Goal: Information Seeking & Learning: Learn about a topic

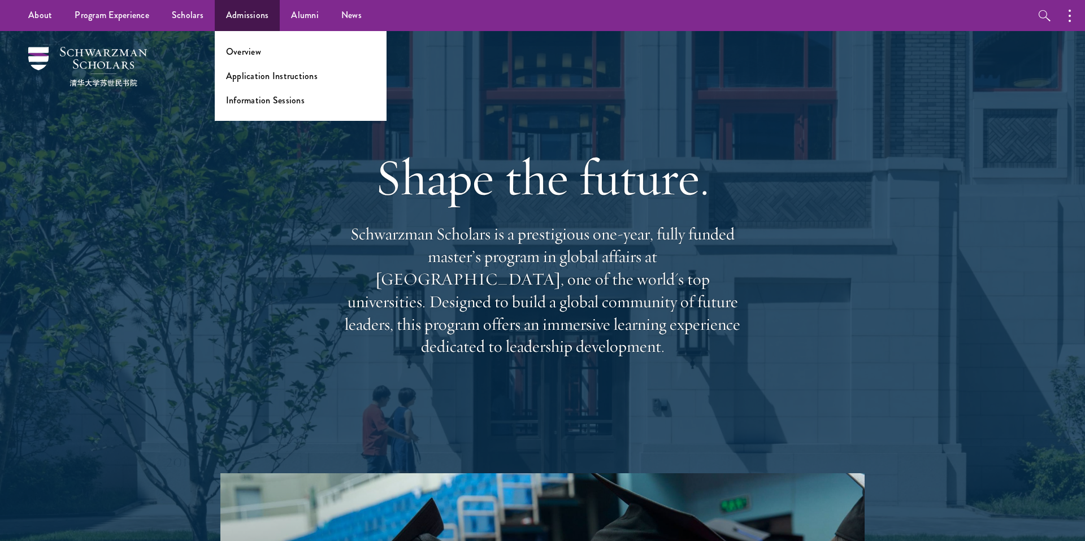
click at [242, 43] on ul "Overview Application Instructions Information Sessions" at bounding box center [301, 76] width 172 height 90
click at [243, 53] on link "Overview" at bounding box center [243, 51] width 35 height 13
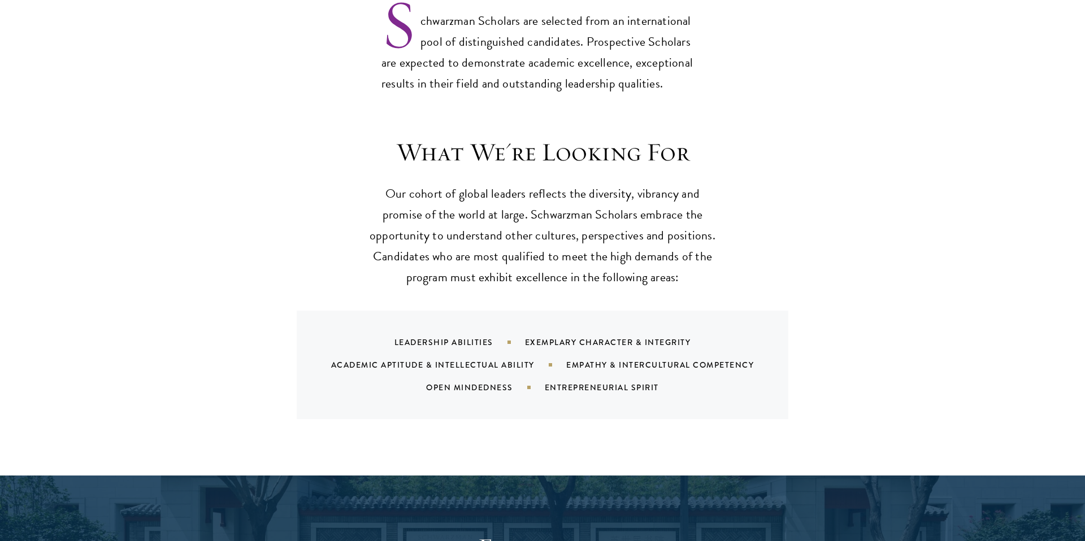
scroll to position [978, 0]
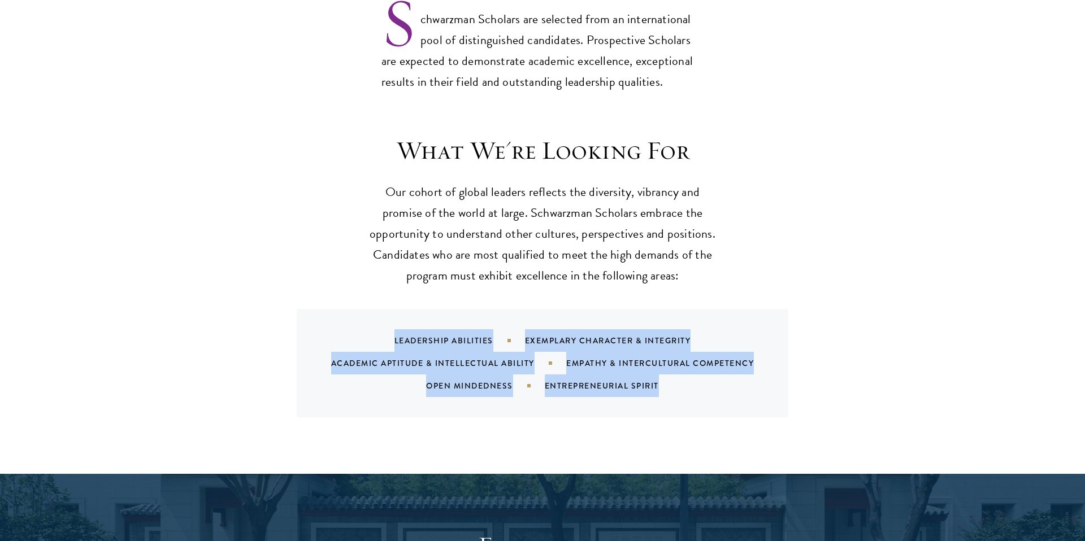
drag, startPoint x: 393, startPoint y: 319, endPoint x: 677, endPoint y: 382, distance: 291.1
click at [677, 382] on div "Leadership Abilities Exemplary Character & Integrity Academic Aptitude & Intell…" at bounding box center [542, 363] width 491 height 108
click at [673, 372] on div "Leadership Abilities Exemplary Character & Integrity Academic Aptitude & Intell…" at bounding box center [556, 363] width 464 height 68
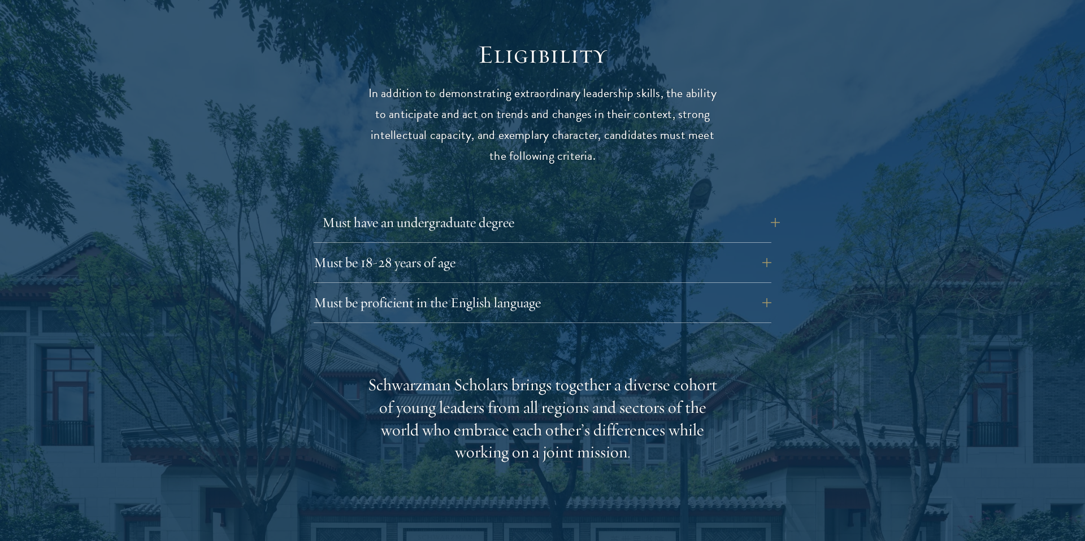
scroll to position [1471, 0]
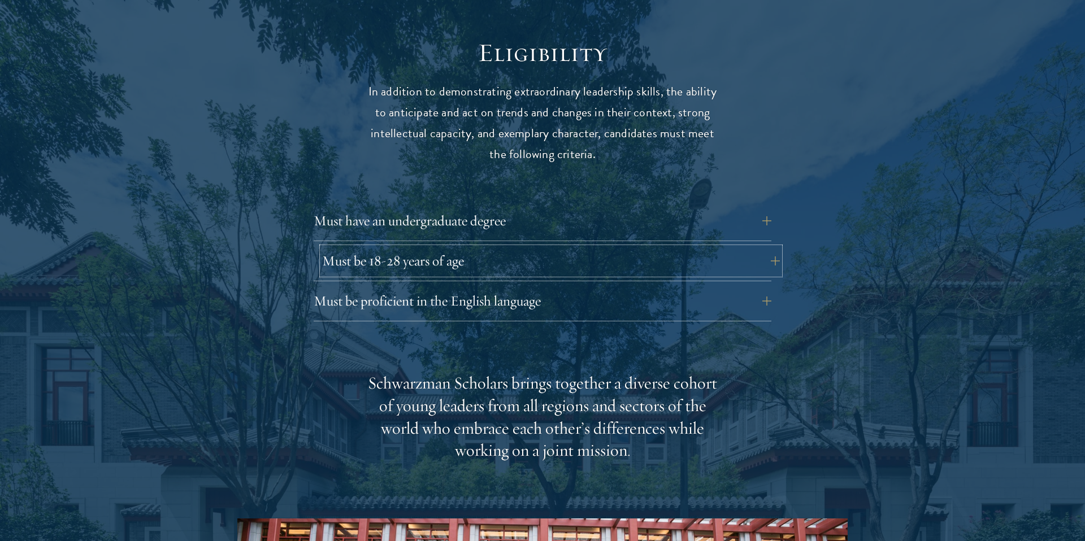
click at [378, 247] on button "Must be 18-28 years of age" at bounding box center [551, 260] width 458 height 27
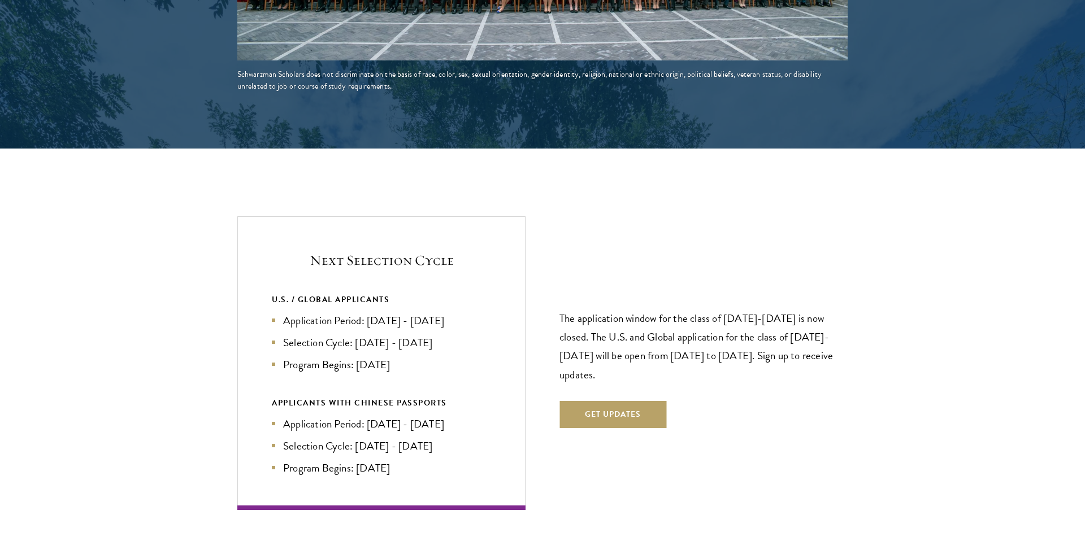
scroll to position [2338, 0]
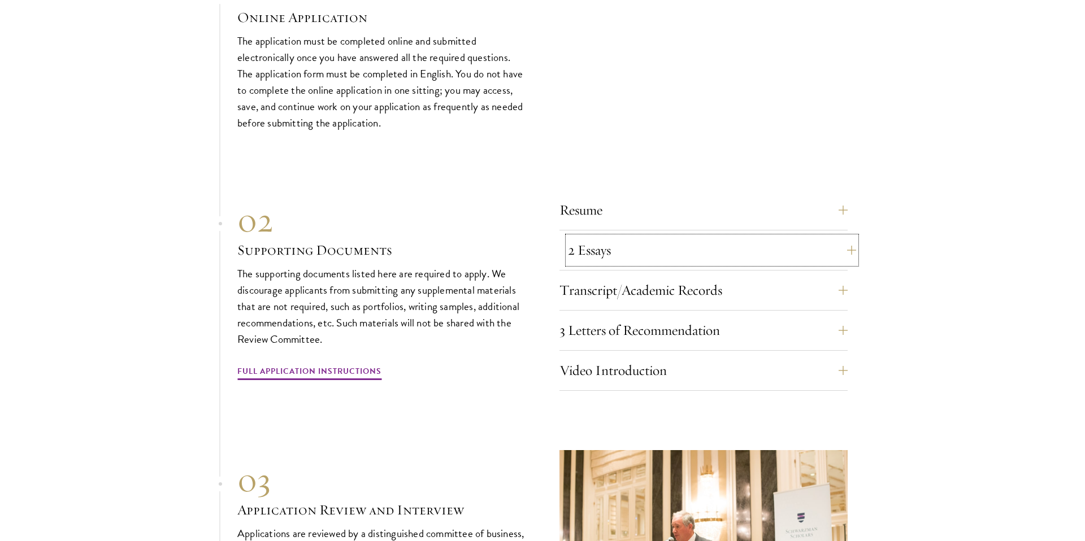
click at [682, 237] on button "2 Essays" at bounding box center [712, 250] width 288 height 27
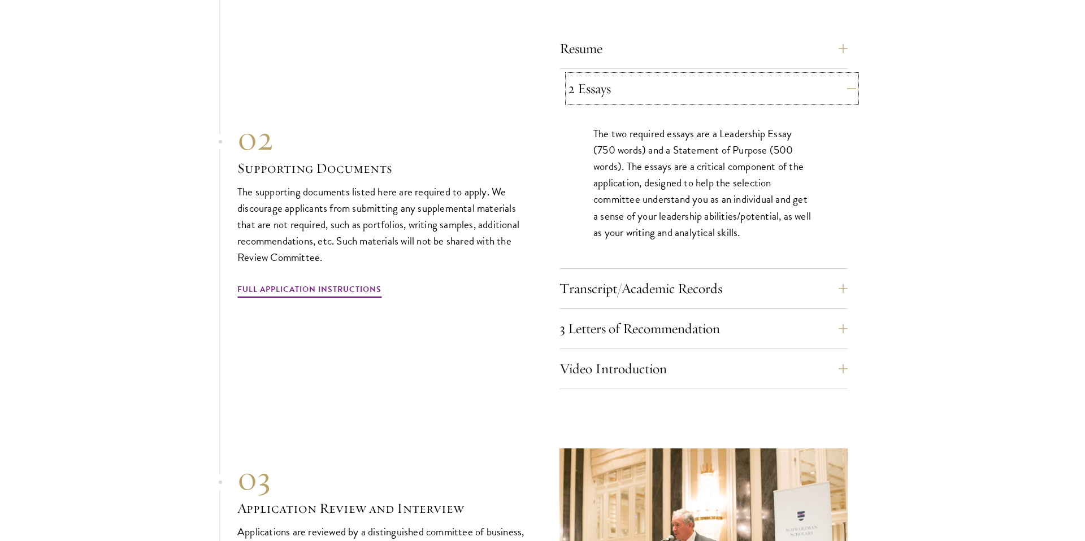
scroll to position [3599, 0]
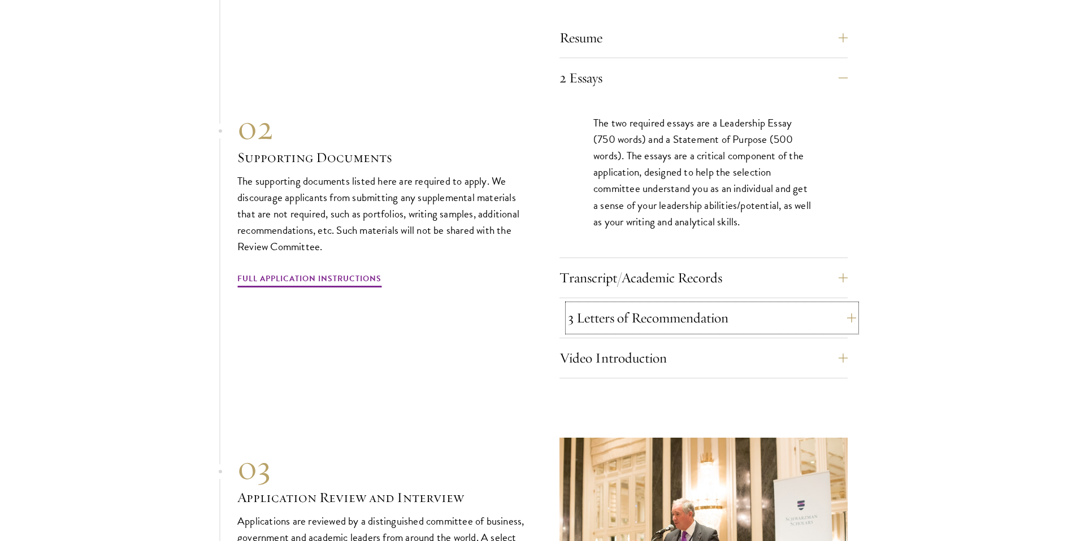
click at [671, 304] on button "3 Letters of Recommendation" at bounding box center [712, 317] width 288 height 27
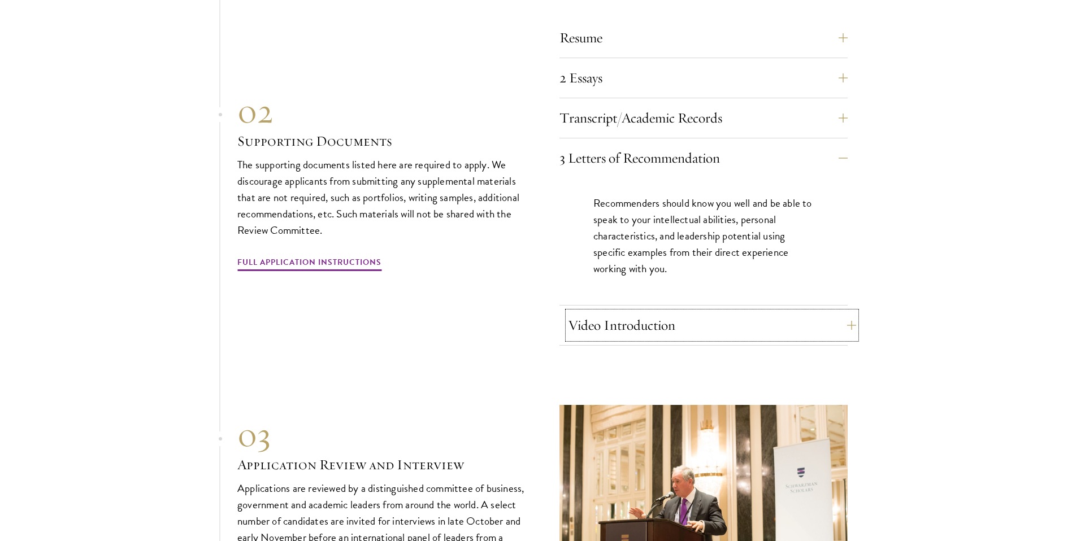
click at [611, 312] on button "Video Introduction" at bounding box center [712, 325] width 288 height 27
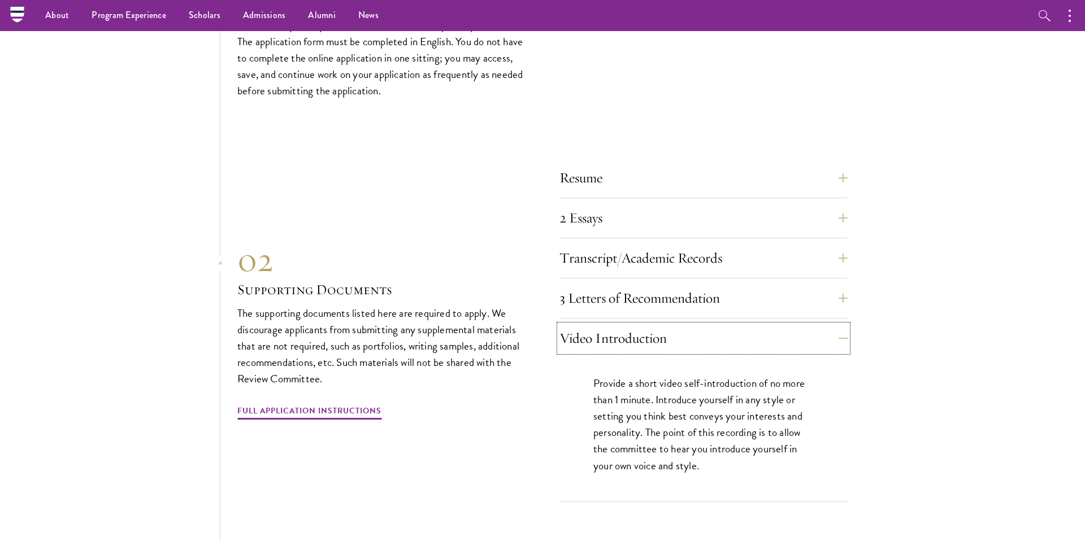
scroll to position [3415, 0]
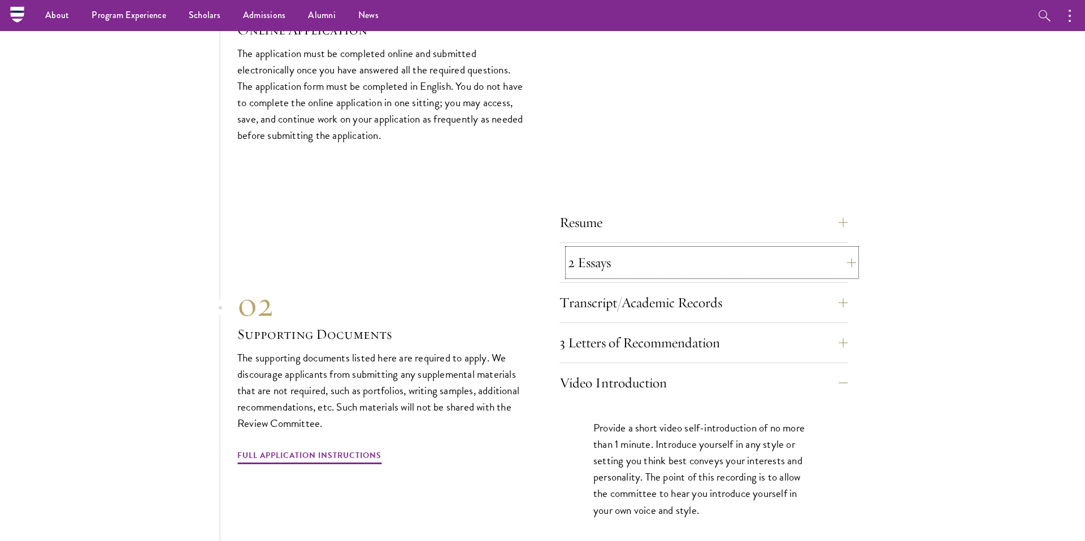
click at [573, 249] on button "2 Essays" at bounding box center [712, 262] width 288 height 27
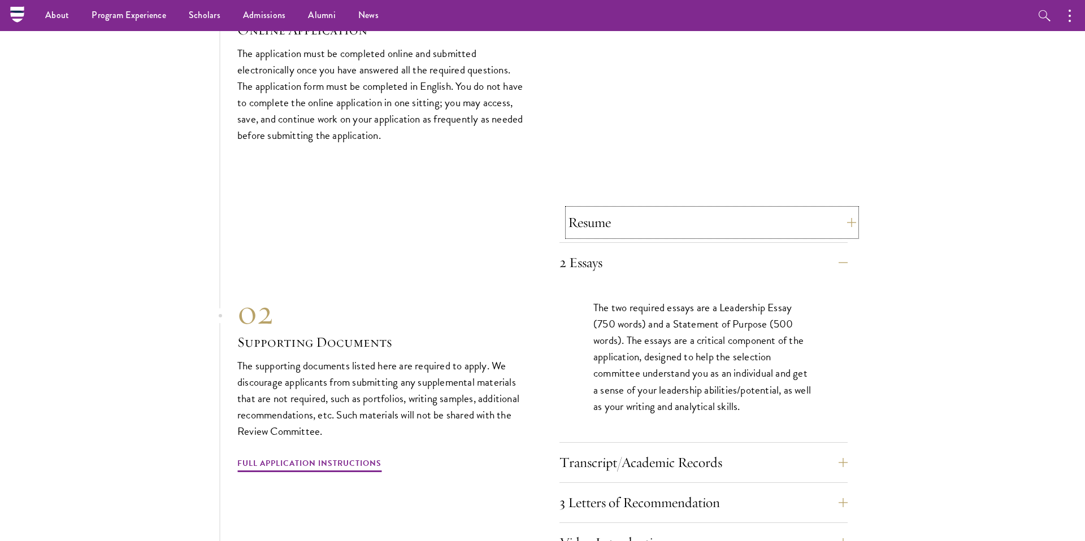
click at [589, 209] on button "Resume" at bounding box center [712, 222] width 288 height 27
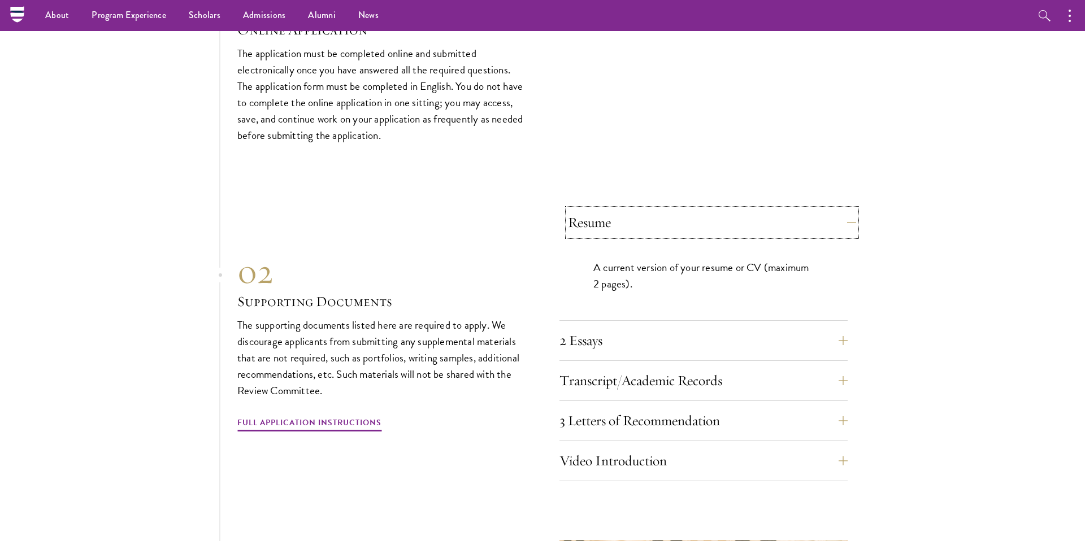
click at [589, 209] on button "Resume" at bounding box center [712, 222] width 288 height 27
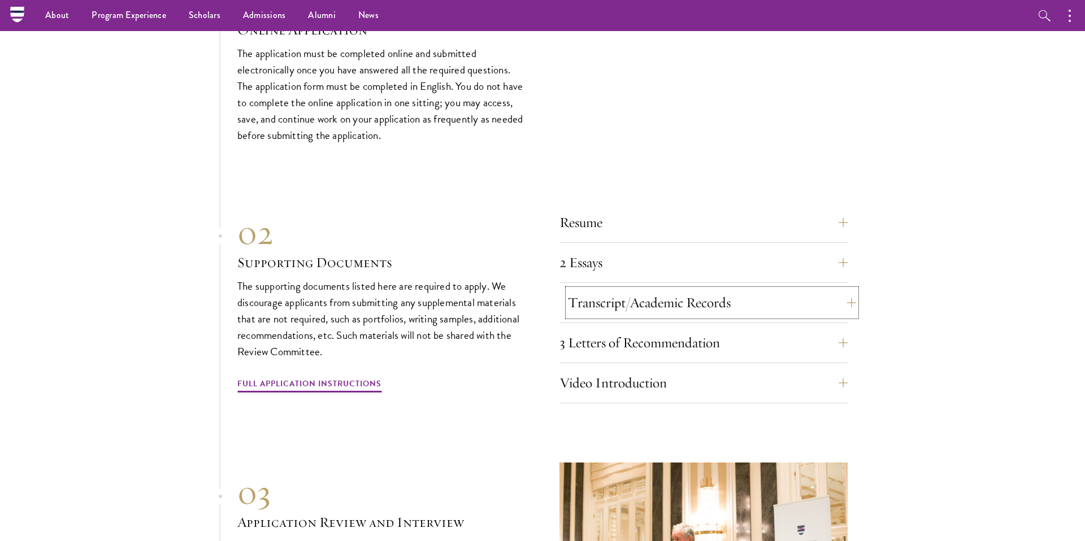
click at [599, 289] on button "Transcript/Academic Records" at bounding box center [712, 302] width 288 height 27
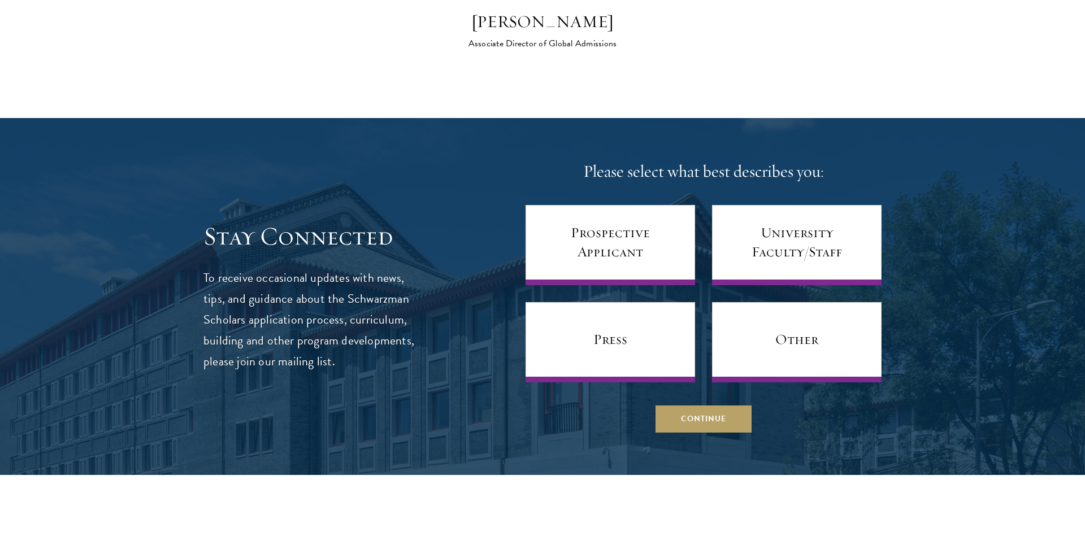
scroll to position [4469, 0]
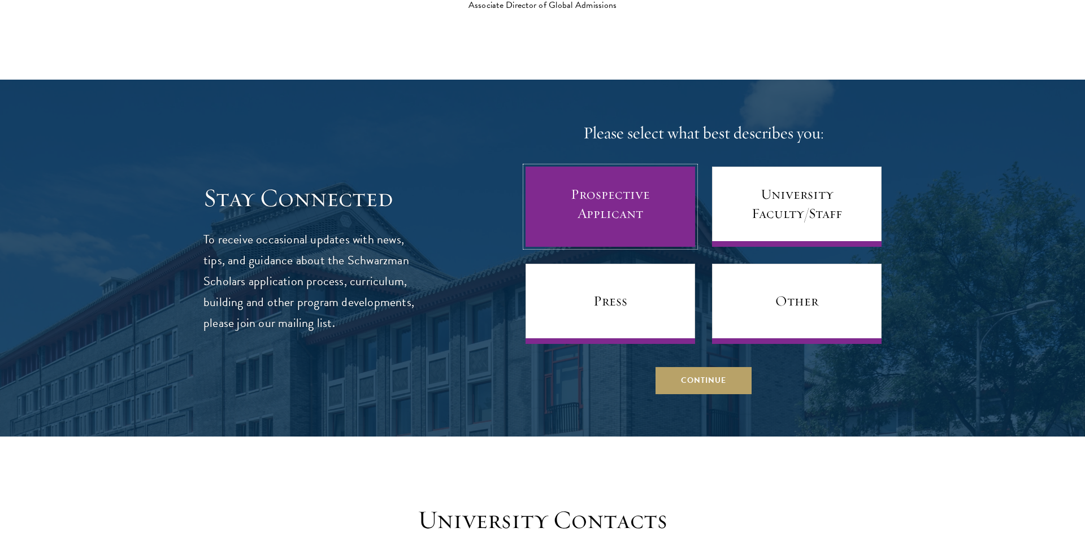
click at [646, 197] on link "Prospective Applicant" at bounding box center [609, 207] width 169 height 80
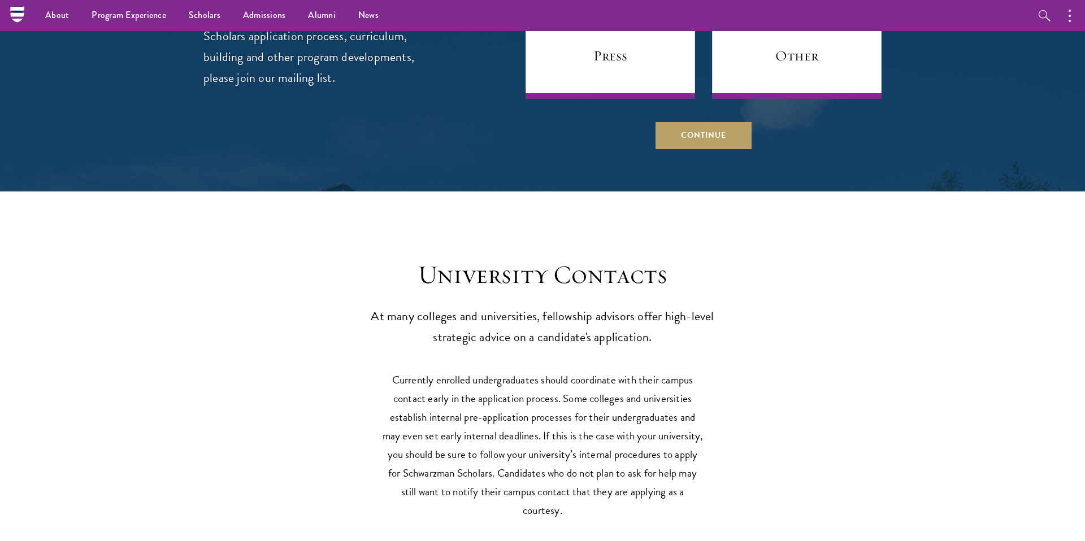
scroll to position [4708, 0]
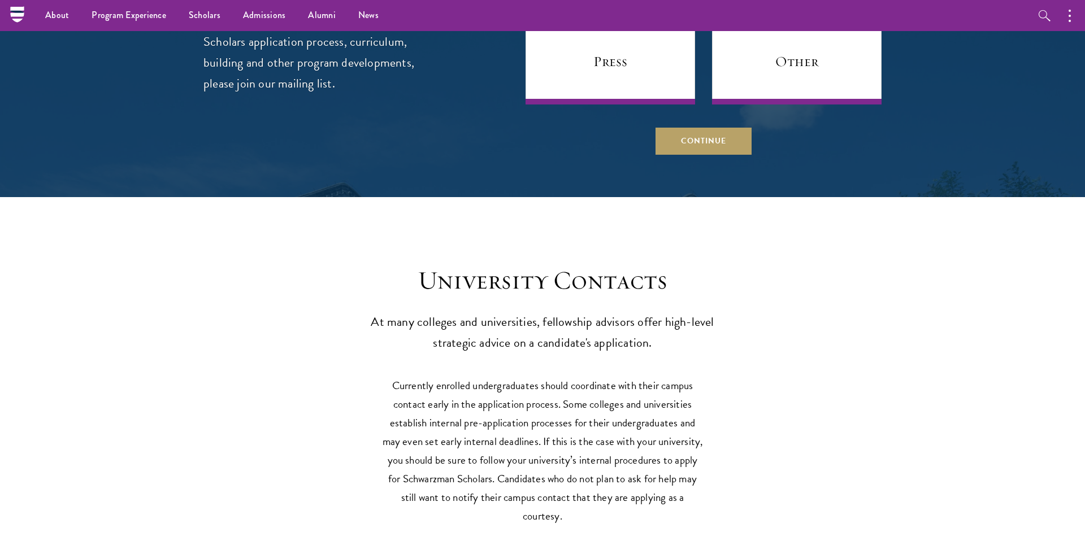
click at [702, 134] on div at bounding box center [542, 18] width 1085 height 357
click at [699, 127] on button "Continue" at bounding box center [703, 140] width 96 height 27
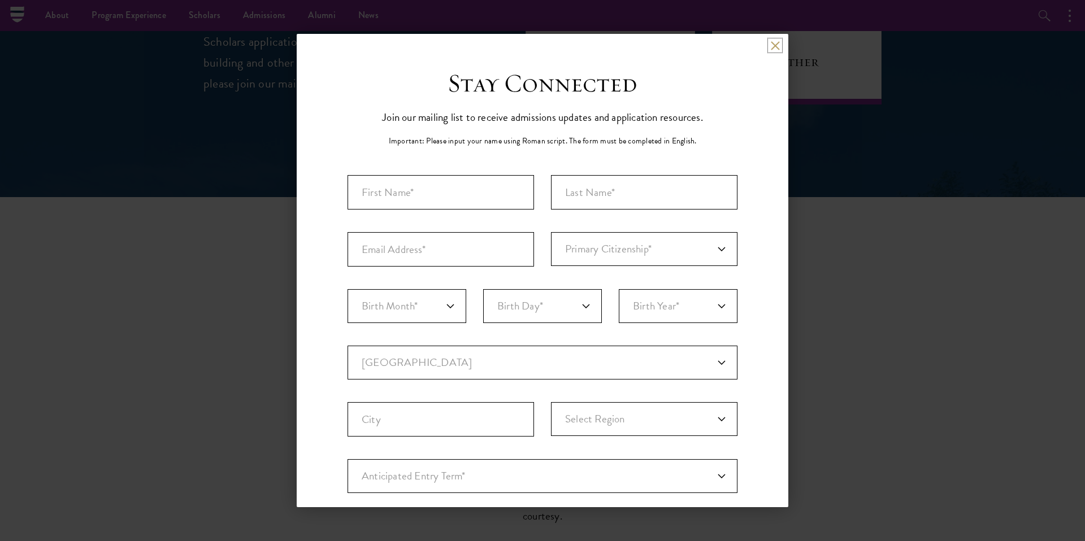
click at [777, 43] on button at bounding box center [775, 46] width 10 height 10
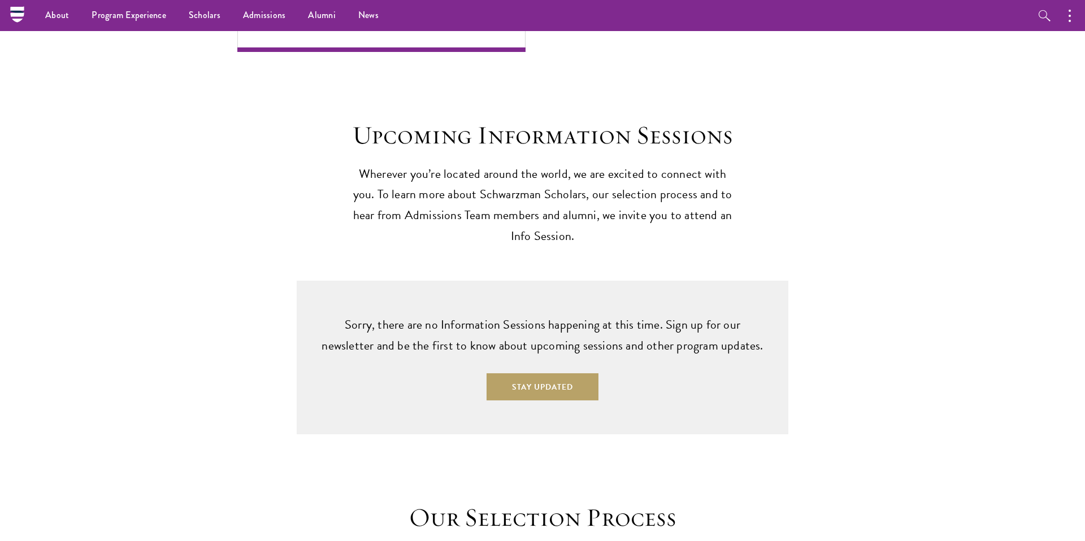
scroll to position [2690, 0]
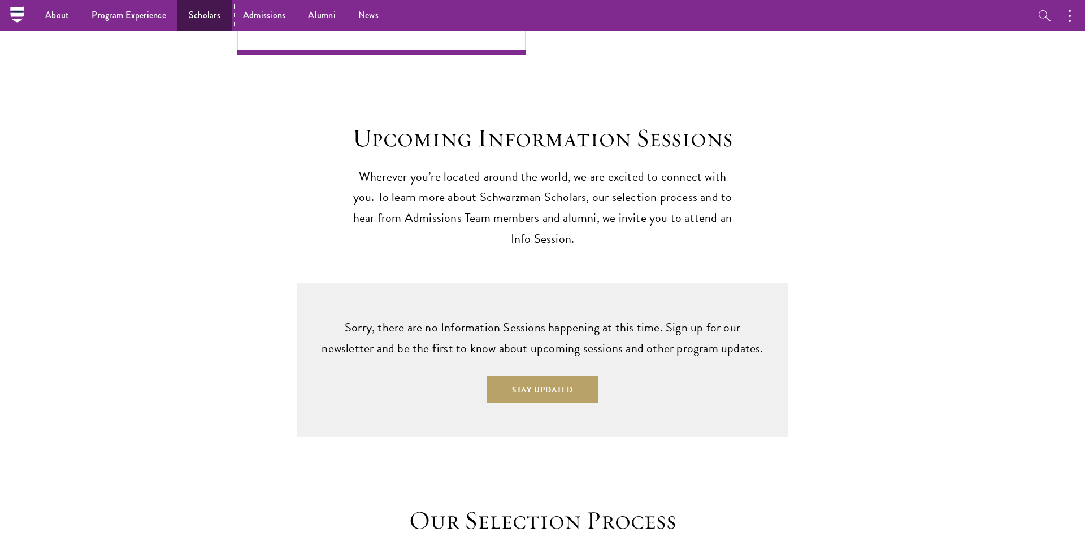
click at [201, 19] on link "Scholars" at bounding box center [204, 15] width 54 height 31
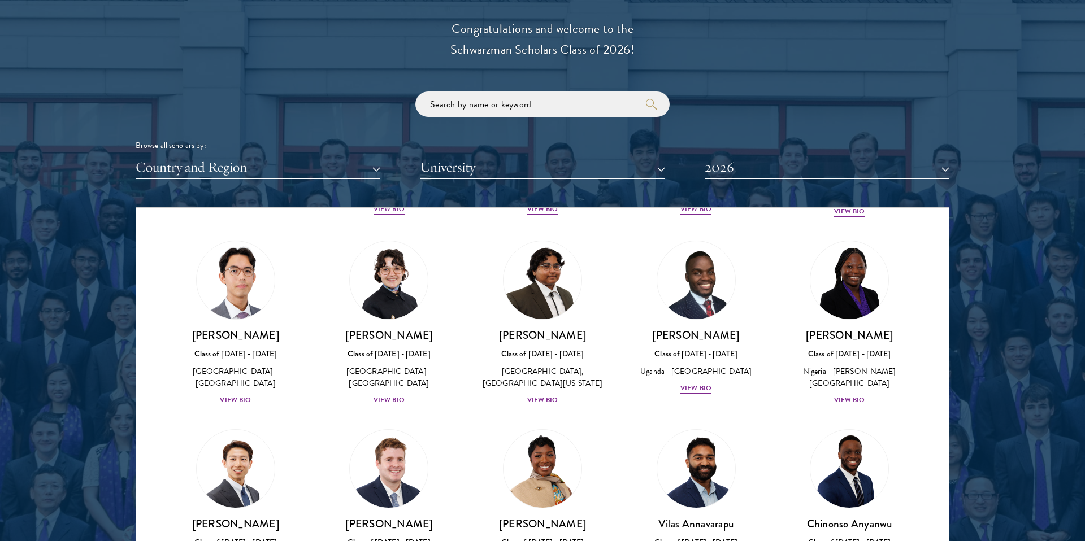
scroll to position [216, 0]
click at [389, 405] on div "View Bio" at bounding box center [388, 399] width 31 height 11
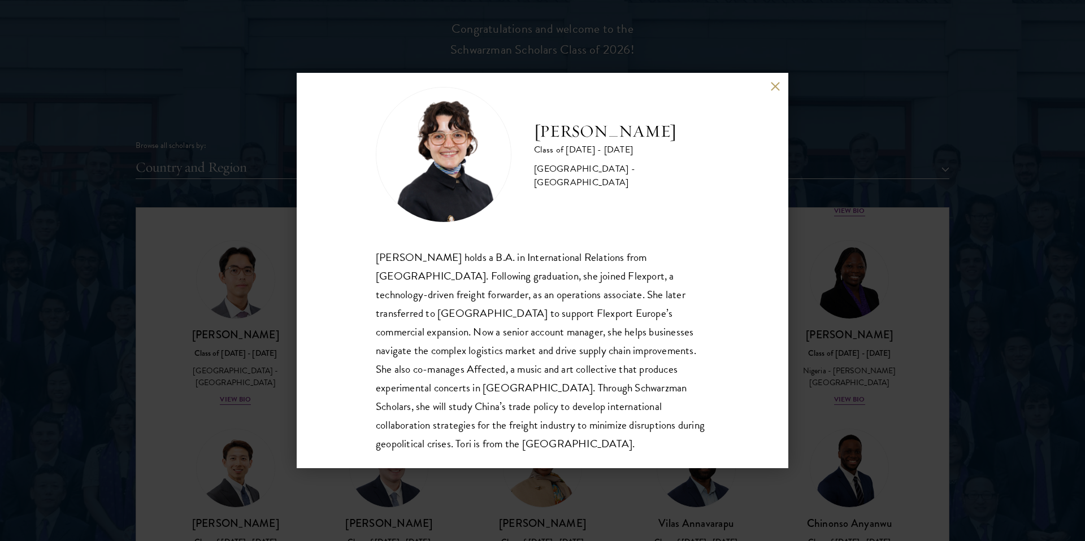
scroll to position [19, 0]
click at [212, 338] on div "Victoria Agostini Class of 2025 - 2026 United States of America - Pomona Colleg…" at bounding box center [542, 270] width 1085 height 541
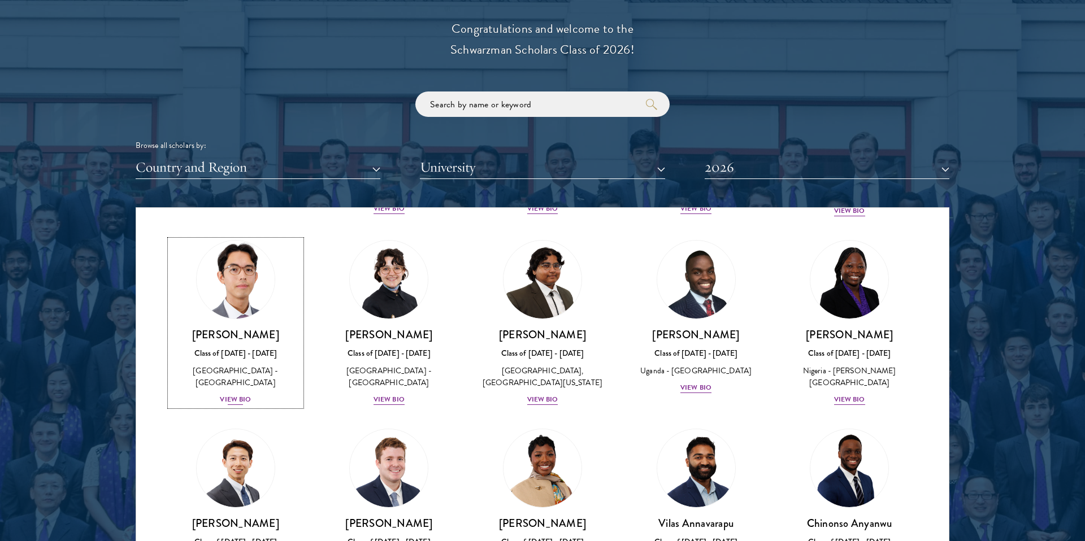
click at [236, 400] on div "View Bio" at bounding box center [235, 399] width 31 height 11
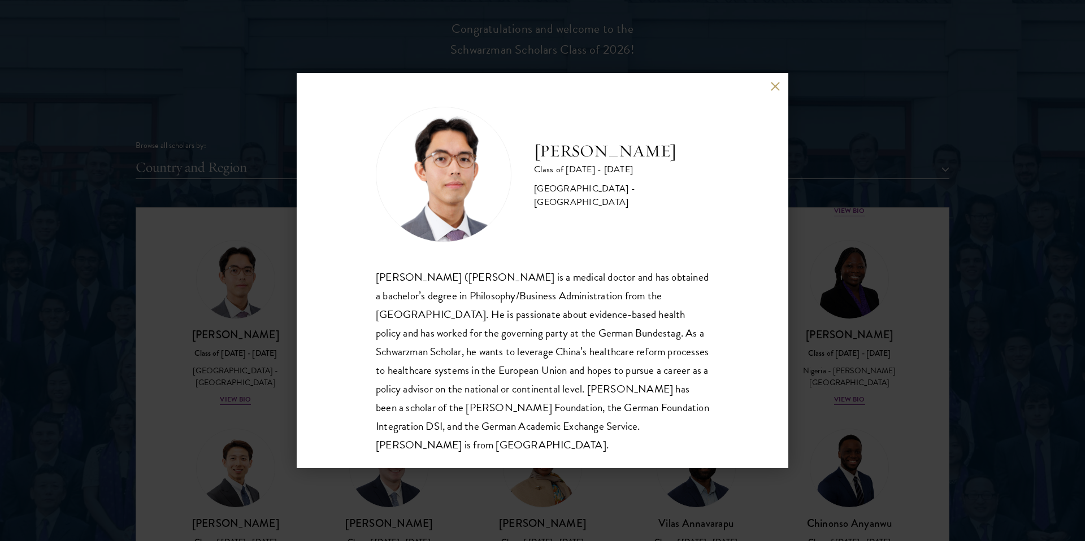
click at [254, 390] on div "Jason Adelhoefer Class of 2025 - 2026 Germany - Berlin Humboldt University Sieg…" at bounding box center [542, 270] width 1085 height 541
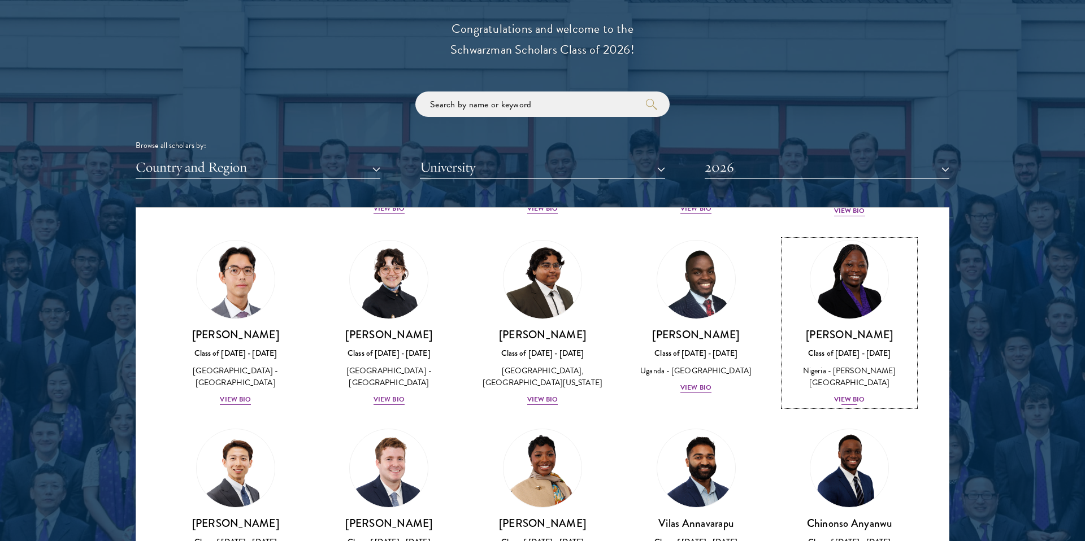
click at [852, 395] on div "View Bio" at bounding box center [849, 399] width 31 height 11
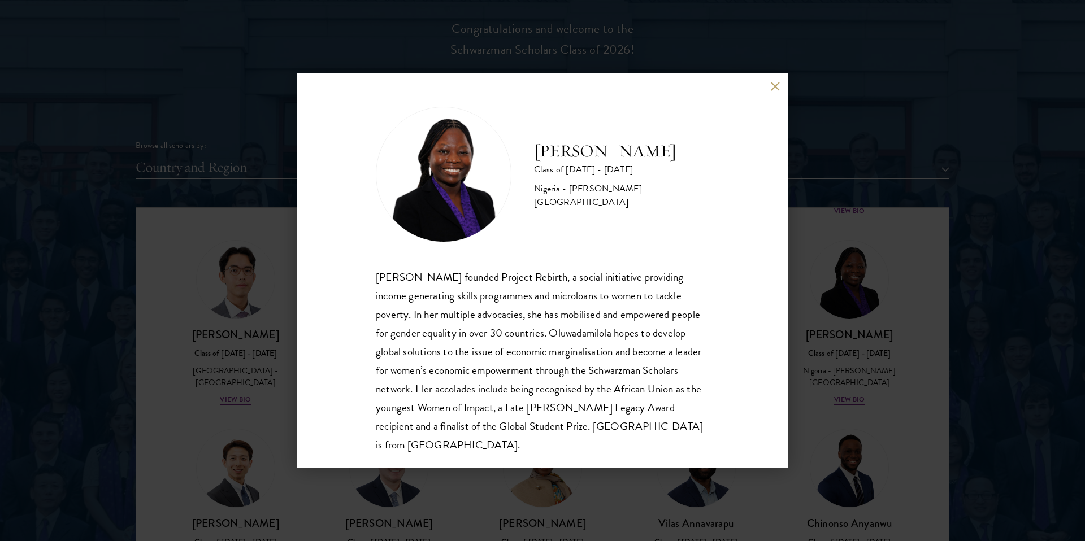
click at [822, 347] on div "Oluwadamilola Akintewe Class of 2025 - 2026 Nigeria - Adekunle Ajasin Universit…" at bounding box center [542, 270] width 1085 height 541
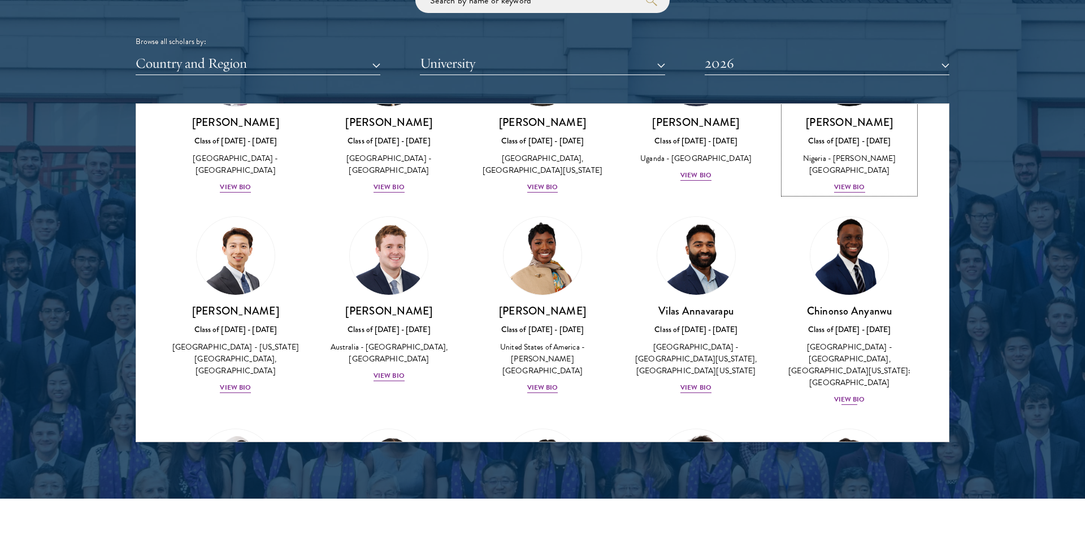
scroll to position [328, 0]
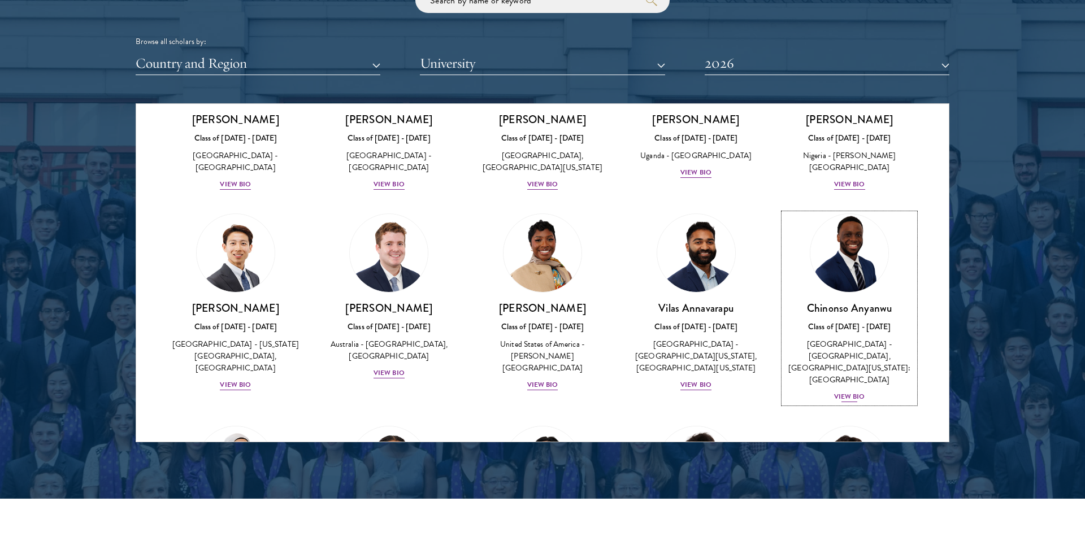
click at [847, 391] on div "View Bio" at bounding box center [849, 396] width 31 height 11
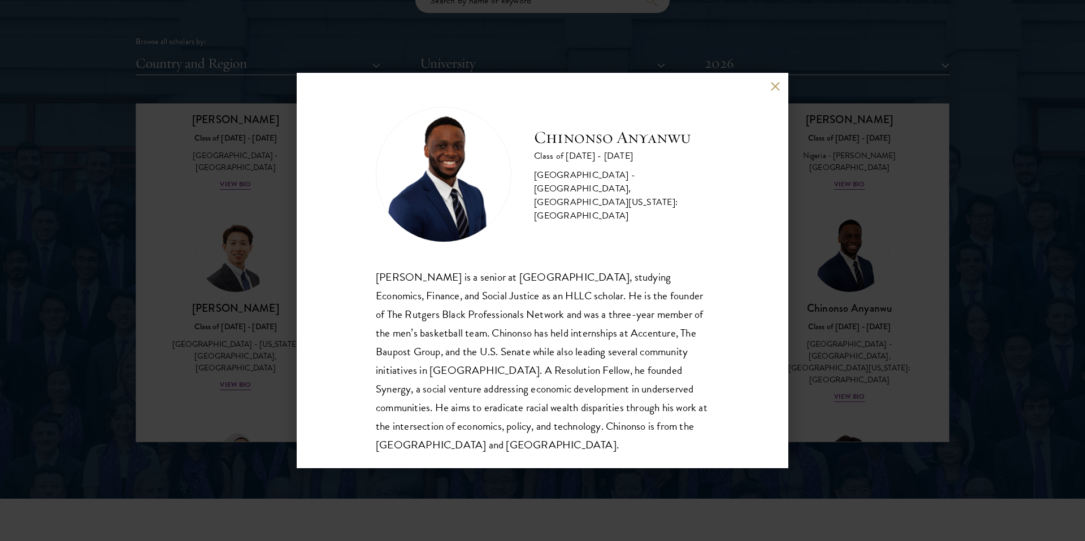
click at [877, 242] on div "Chinonso Anyanwu Class of 2025 - 2026 United States of America - Rutgers, The S…" at bounding box center [542, 270] width 1085 height 541
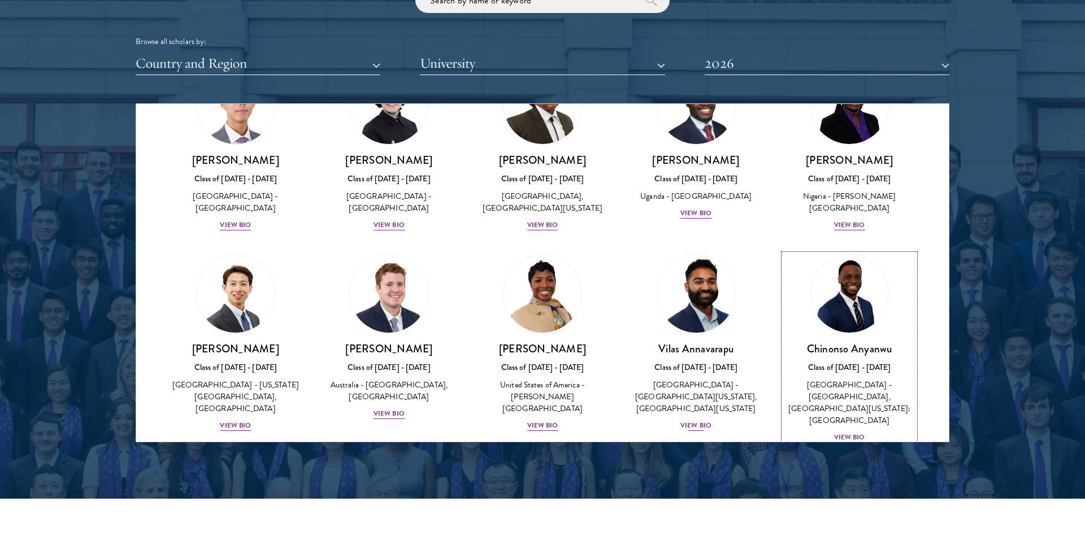
scroll to position [431, 0]
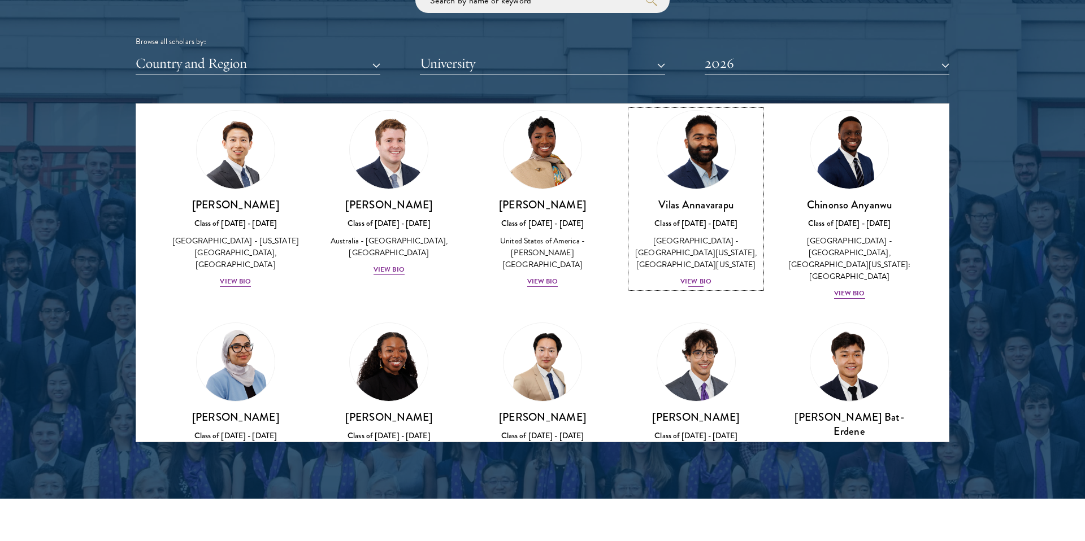
click at [703, 284] on div "View Bio" at bounding box center [695, 281] width 31 height 11
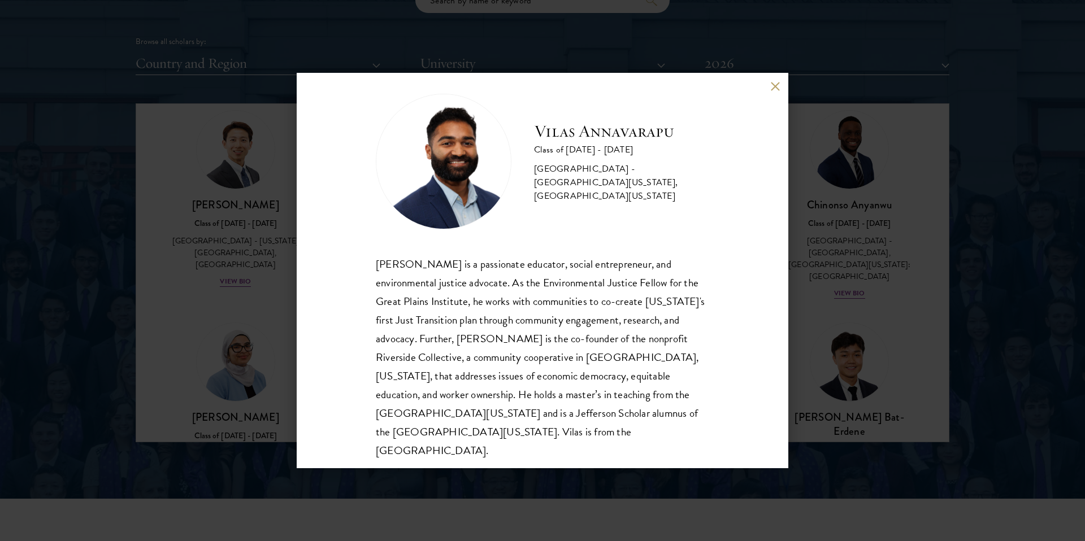
scroll to position [14, 0]
click at [241, 341] on div "Vilas Annavarapu Class of 2025 - 2026 United States of America - University of …" at bounding box center [542, 270] width 1085 height 541
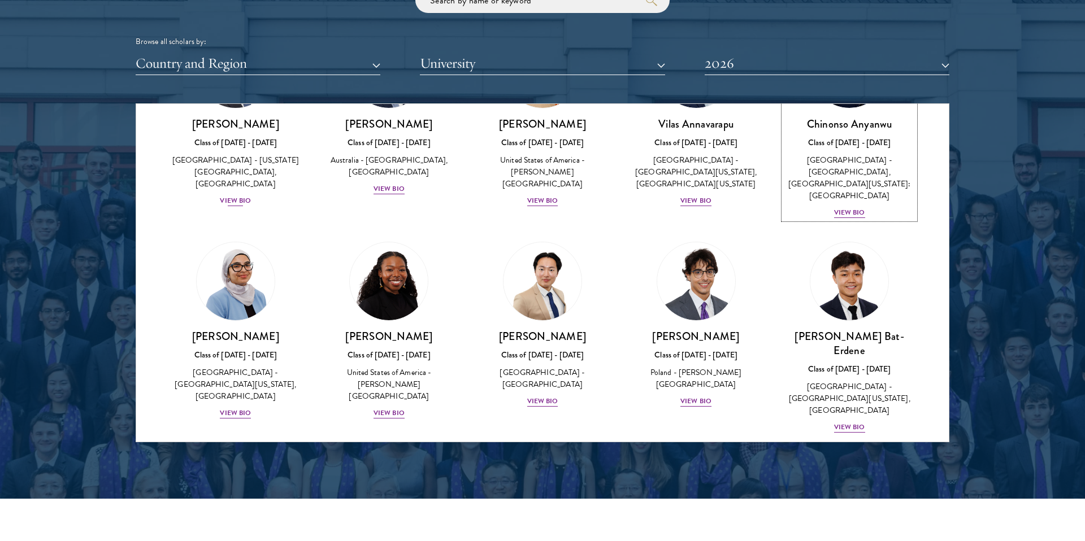
scroll to position [513, 0]
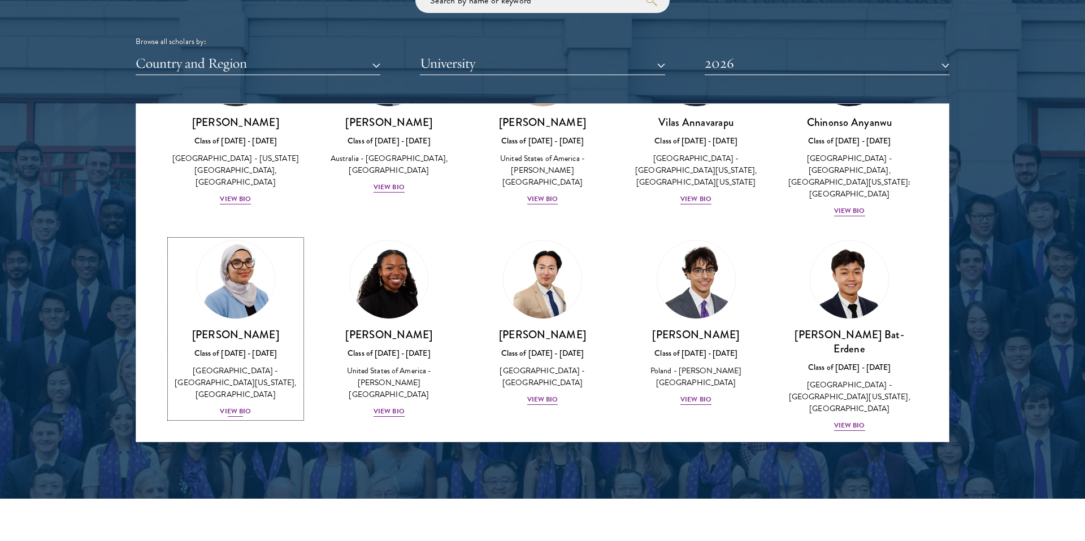
click at [237, 406] on div "View Bio" at bounding box center [235, 411] width 31 height 11
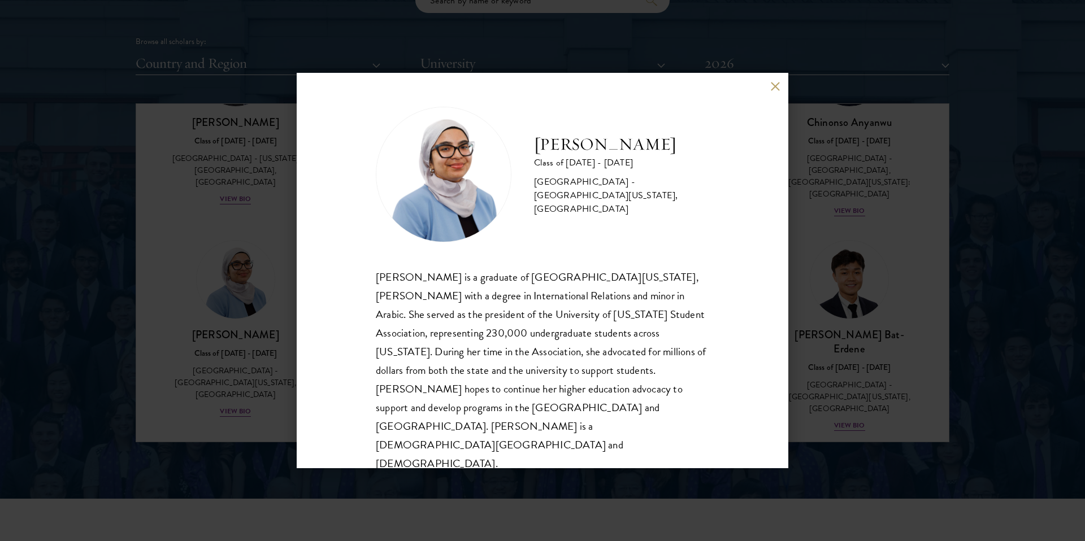
click at [190, 341] on div "Celene Aridin Class of 2025 - 2026 United States of America - University of Cal…" at bounding box center [542, 270] width 1085 height 541
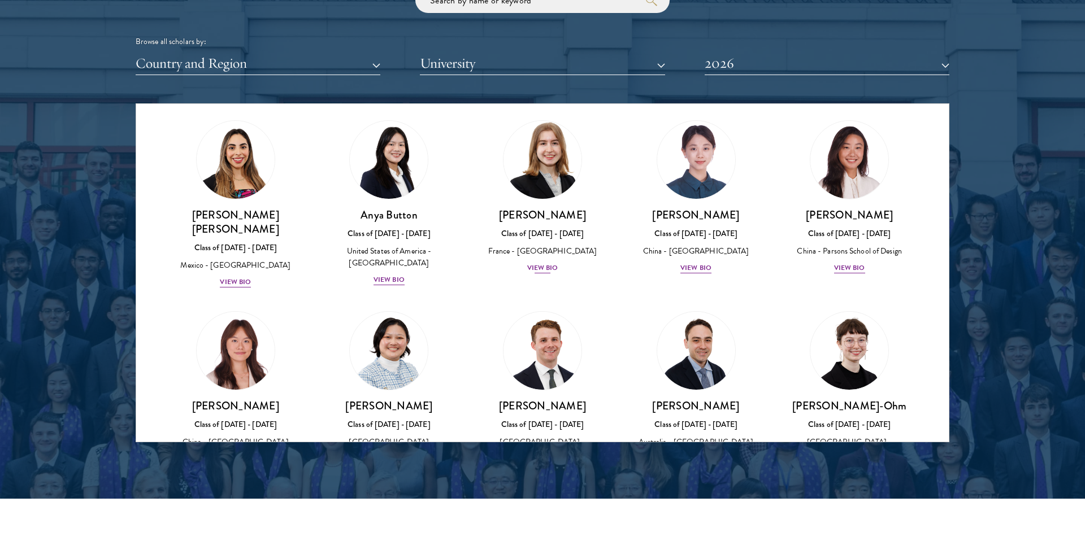
scroll to position [847, 0]
click at [543, 228] on div "Class of 2025 - 2026" at bounding box center [542, 234] width 131 height 12
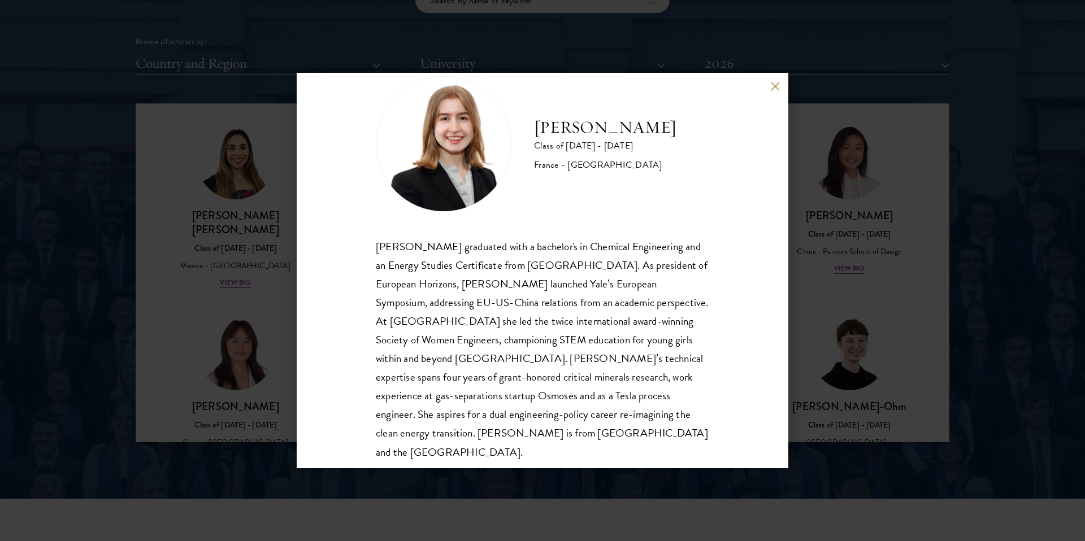
scroll to position [39, 0]
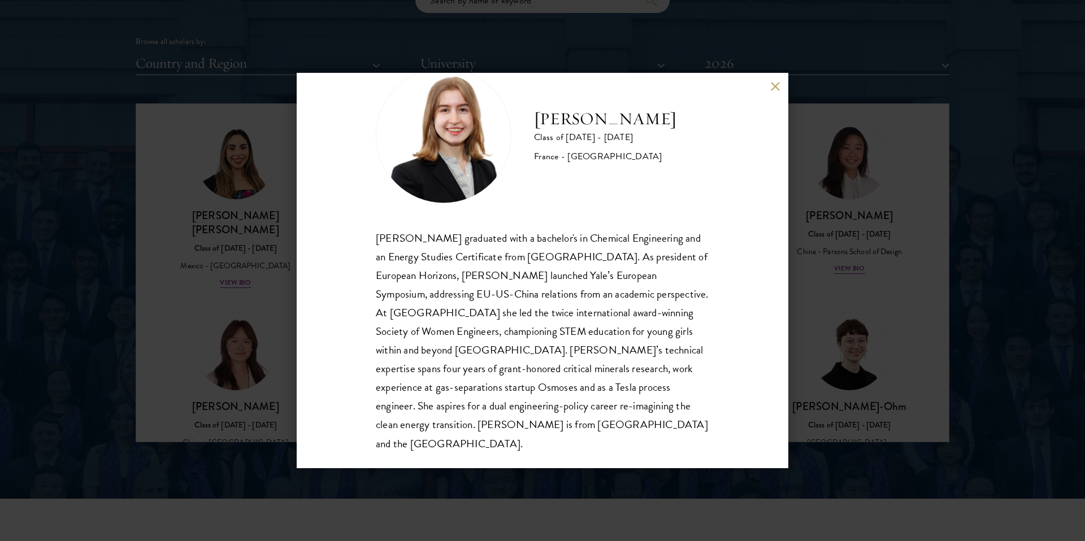
click at [251, 359] on div "Anne-Amélie Campant Class of 2025 - 2026 France - Yale University Anne-Amélie C…" at bounding box center [542, 270] width 1085 height 541
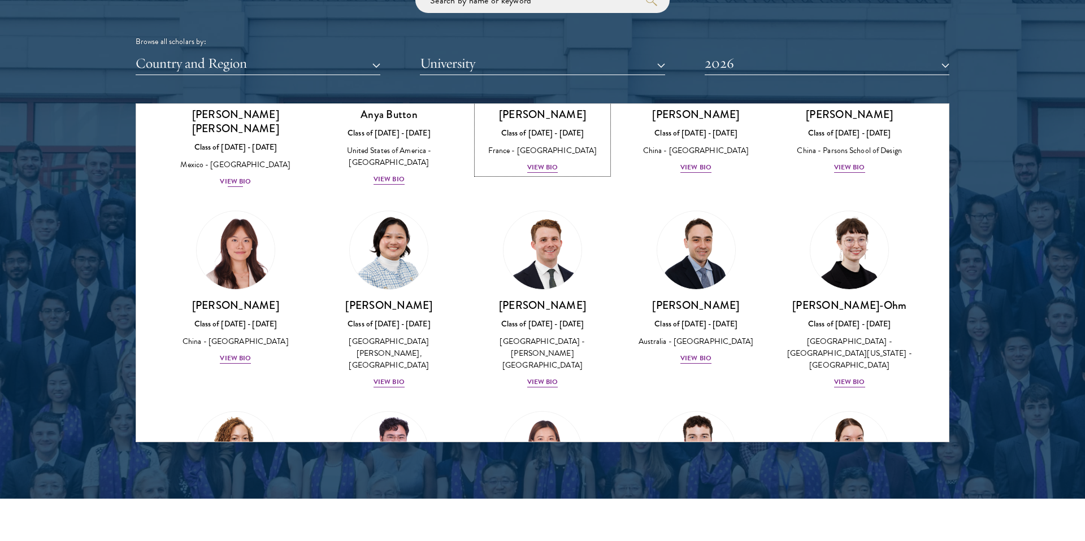
scroll to position [953, 0]
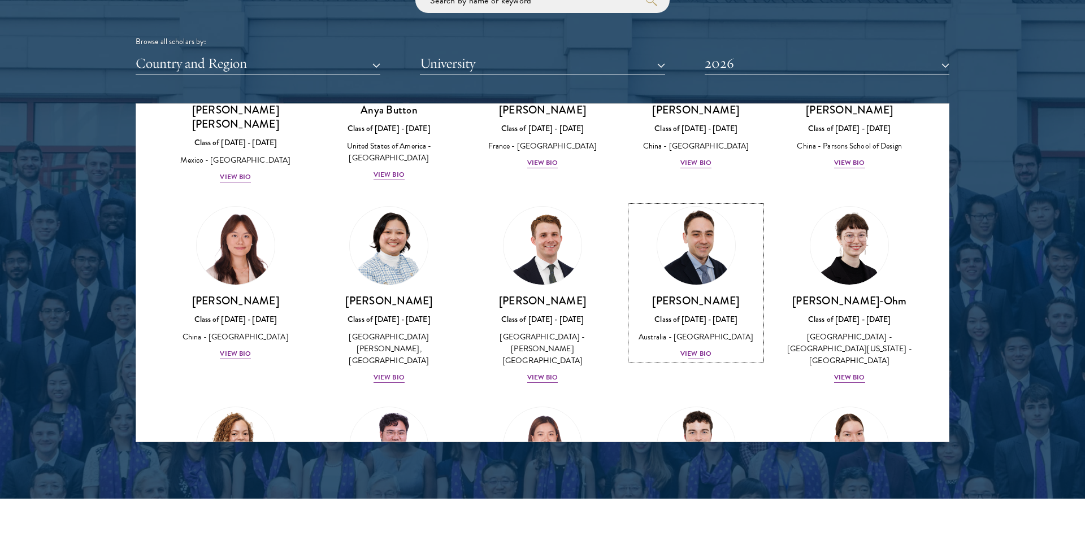
click at [692, 349] on div "View Bio" at bounding box center [695, 354] width 31 height 11
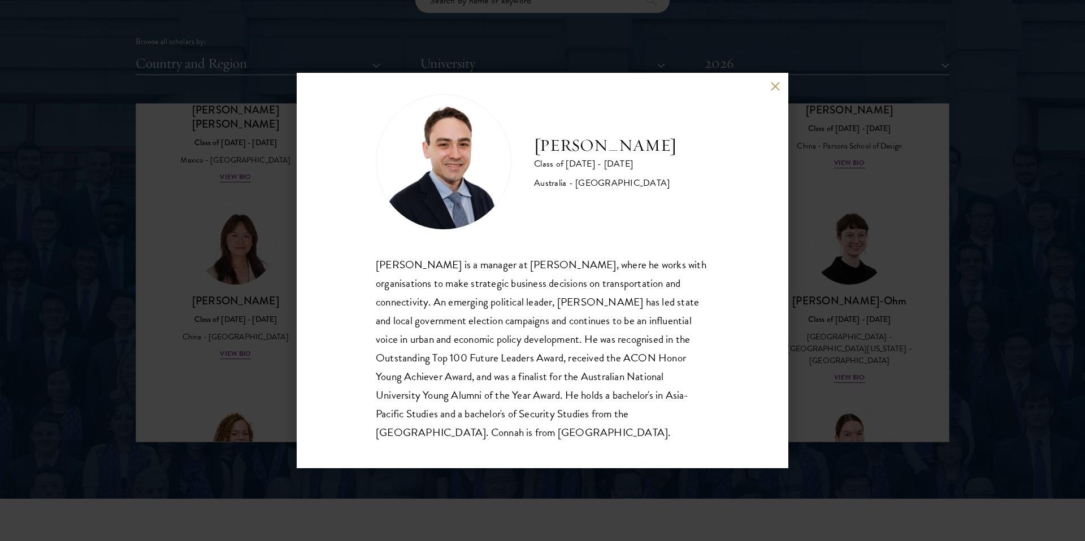
scroll to position [13, 0]
click at [885, 275] on div "David Connah Class of 2025 - 2026 Australia - Australian National University Da…" at bounding box center [542, 270] width 1085 height 541
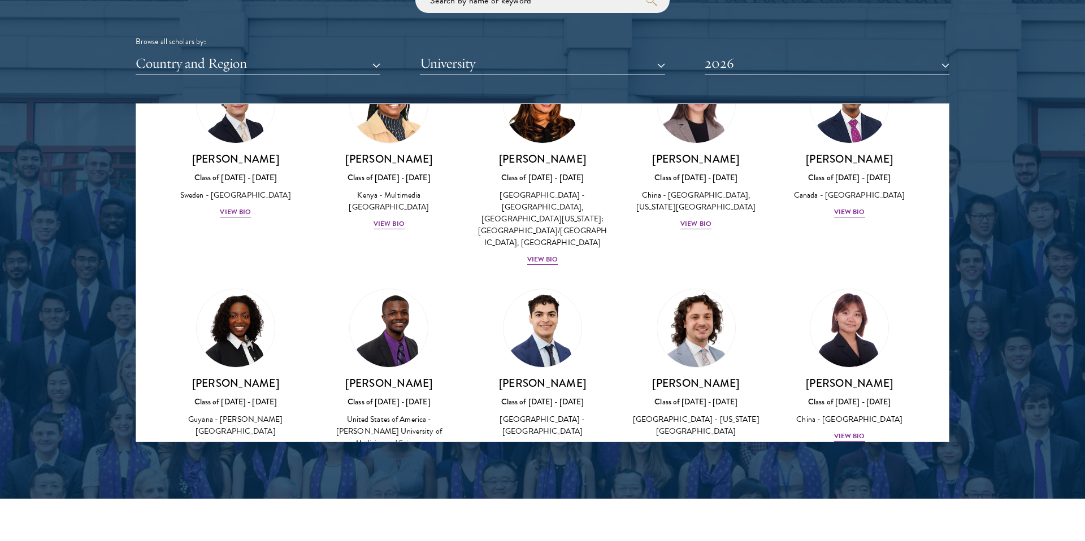
scroll to position [1717, 0]
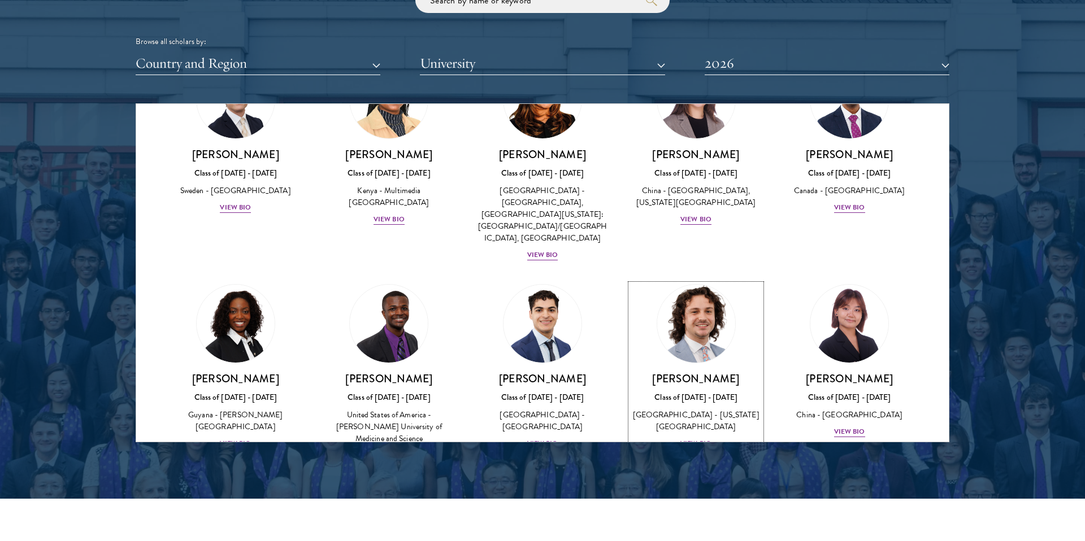
click at [694, 438] on div "View Bio" at bounding box center [695, 443] width 31 height 11
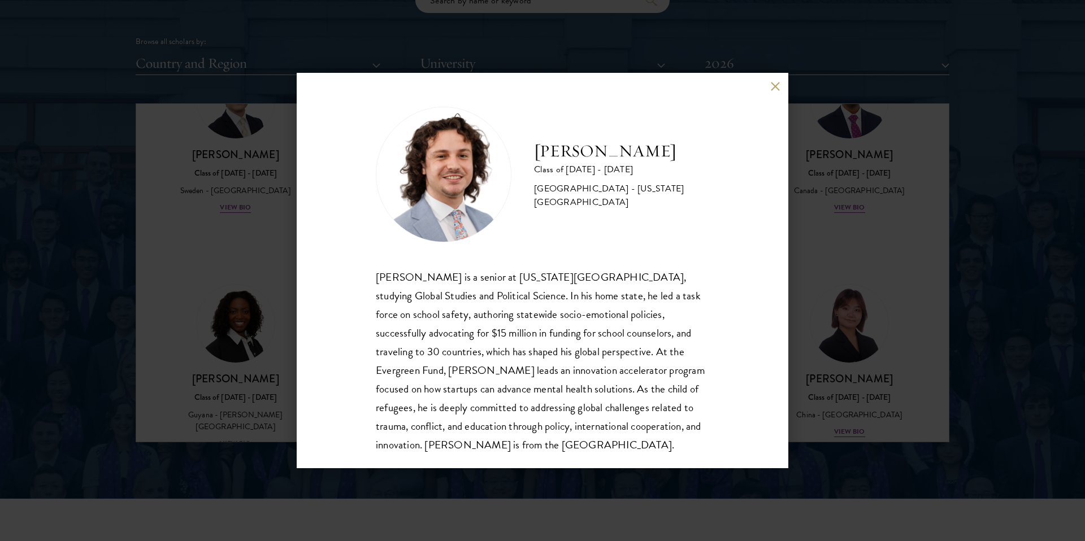
scroll to position [10, 0]
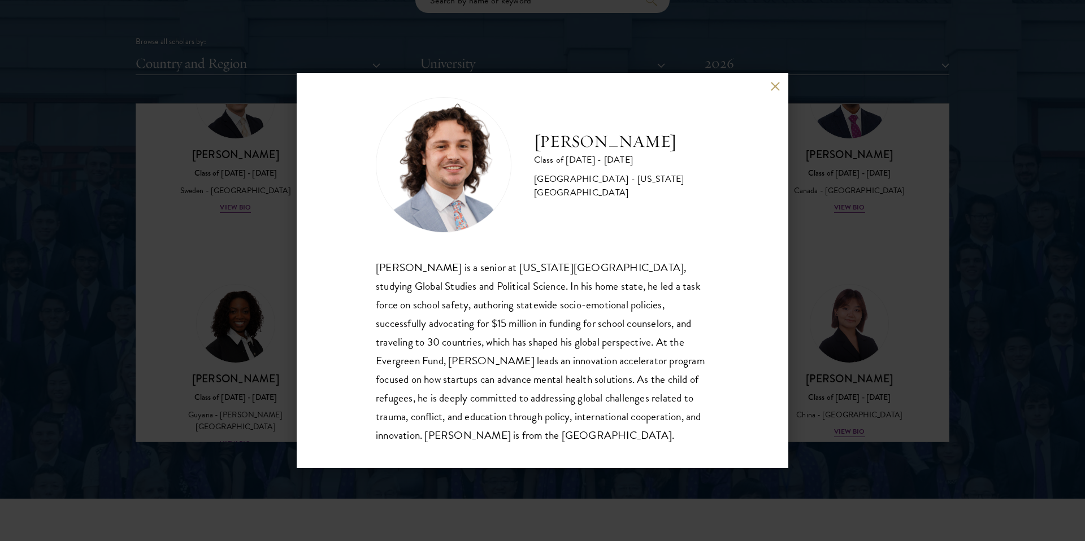
click at [837, 288] on div "Jordan Harb Class of 2025 - 2026 United States of America - Arizona State Unive…" at bounding box center [542, 270] width 1085 height 541
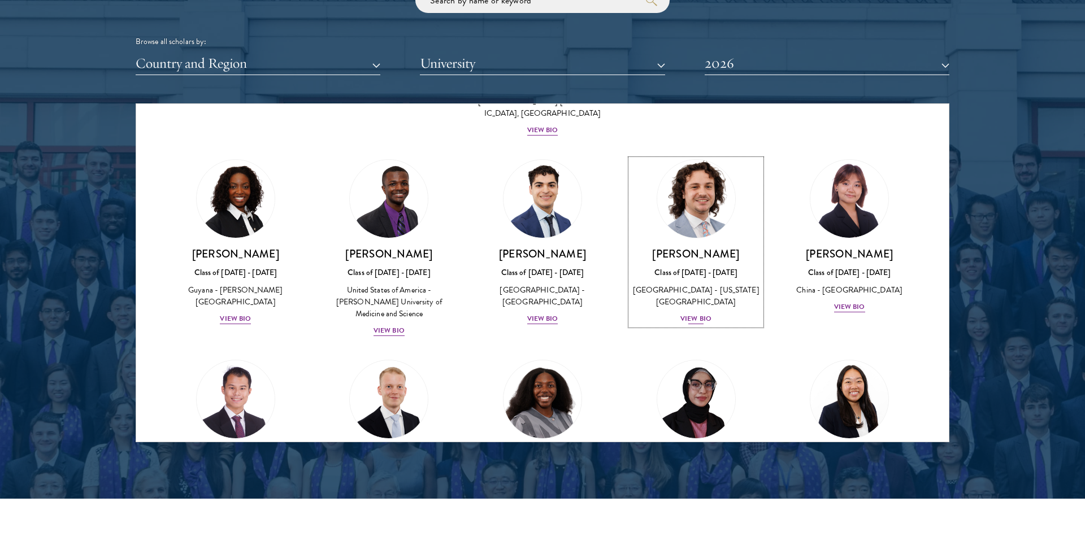
scroll to position [1837, 0]
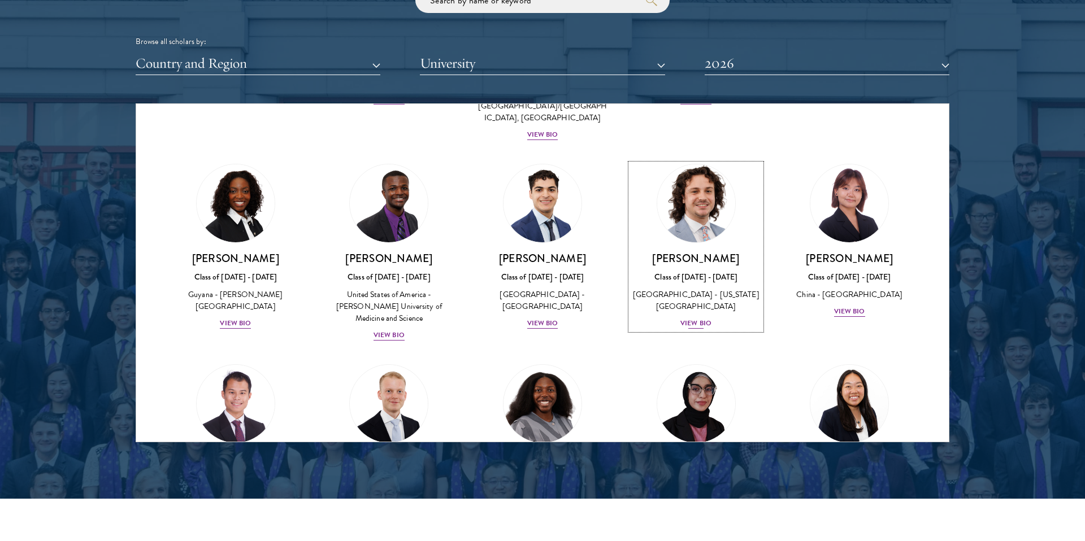
click at [698, 251] on div "Jordan Harb Class of 2025 - 2026 United States of America - Arizona State Unive…" at bounding box center [695, 290] width 131 height 79
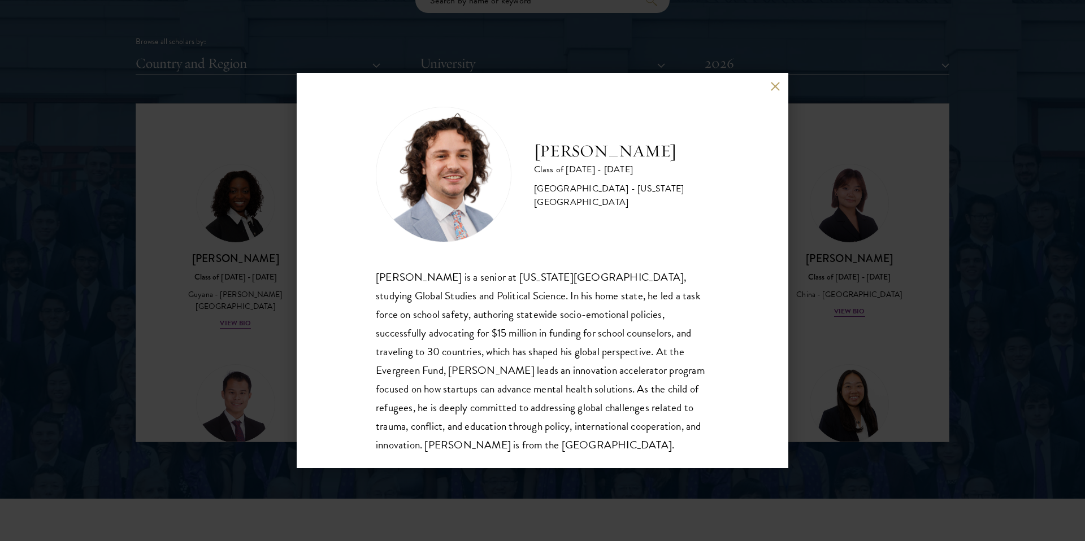
scroll to position [20, 0]
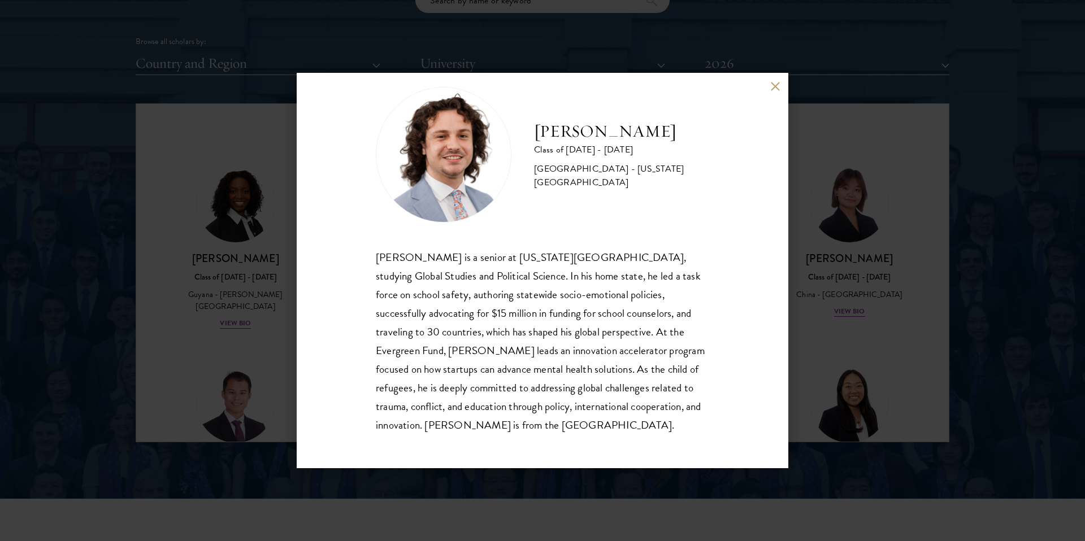
click at [805, 313] on div "Jordan Harb Class of 2025 - 2026 United States of America - Arizona State Unive…" at bounding box center [542, 270] width 1085 height 541
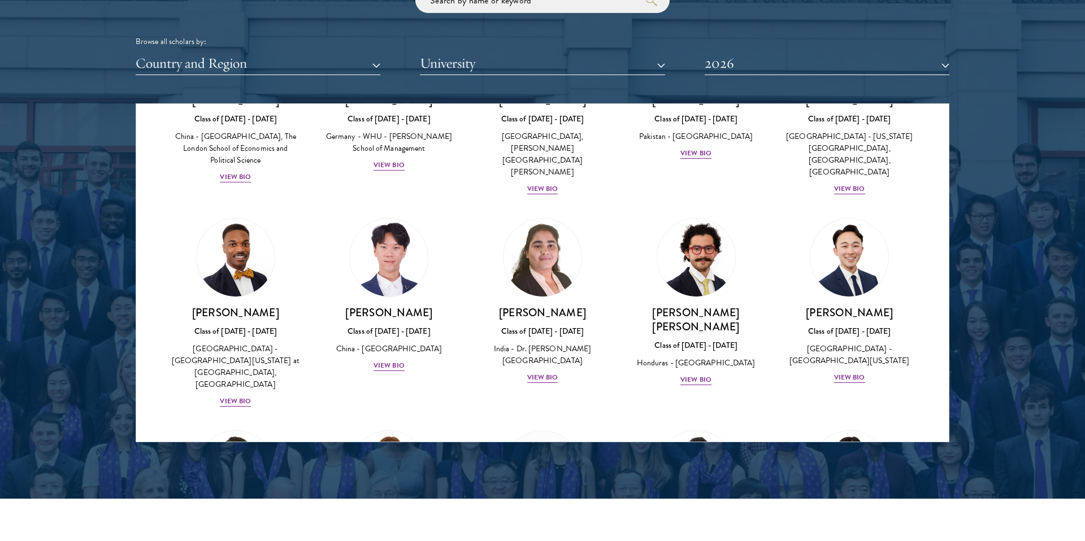
scroll to position [2185, 0]
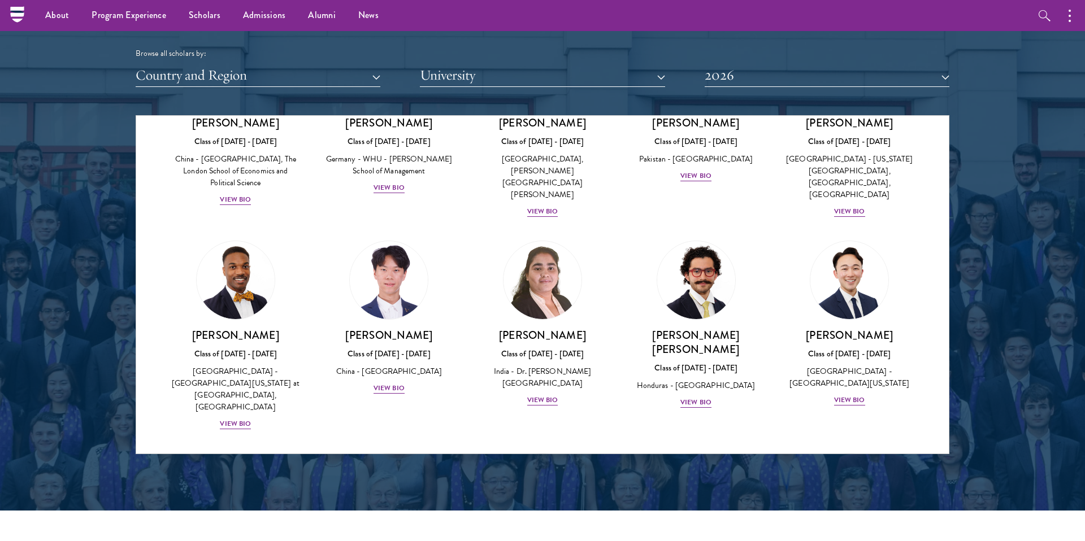
click at [478, 12] on ul "About Overview Leadership Donors Program Experience Overview Curriculum Student…" at bounding box center [479, 15] width 890 height 31
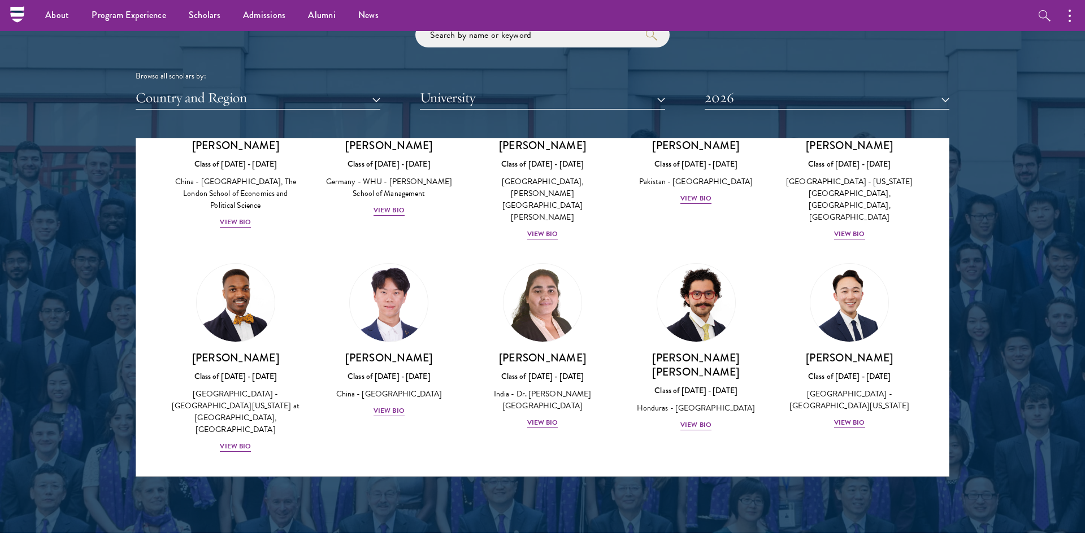
scroll to position [1357, 0]
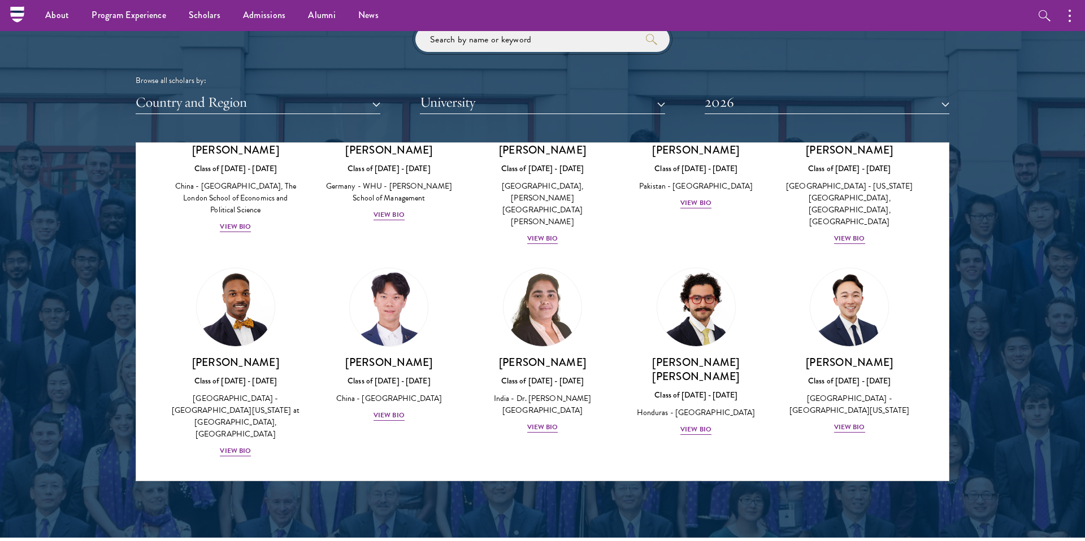
click at [489, 45] on input "search" at bounding box center [542, 39] width 254 height 25
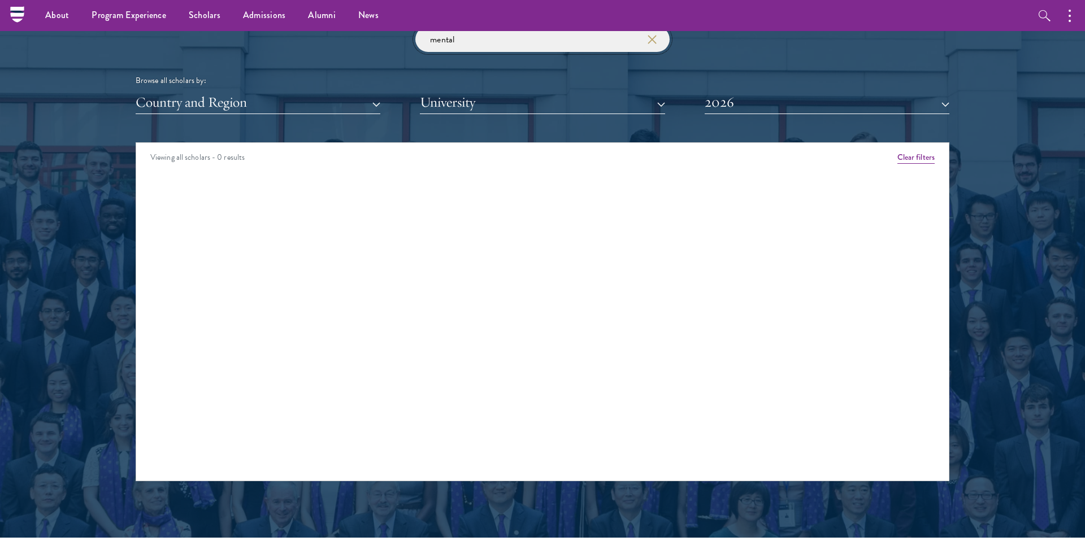
type input "mental"
click button "submit" at bounding box center [0, 0] width 0 height 0
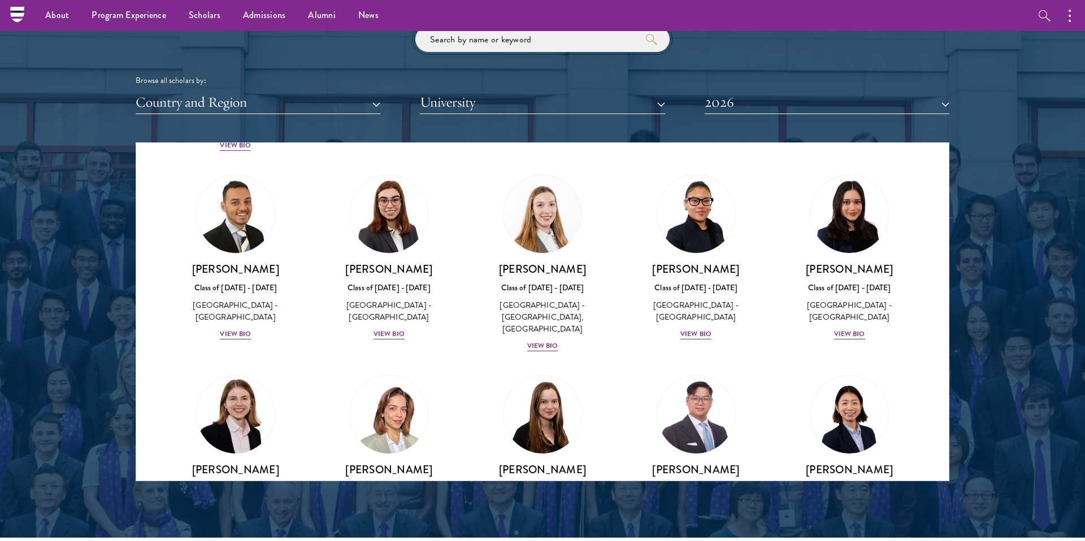
scroll to position [2502, 0]
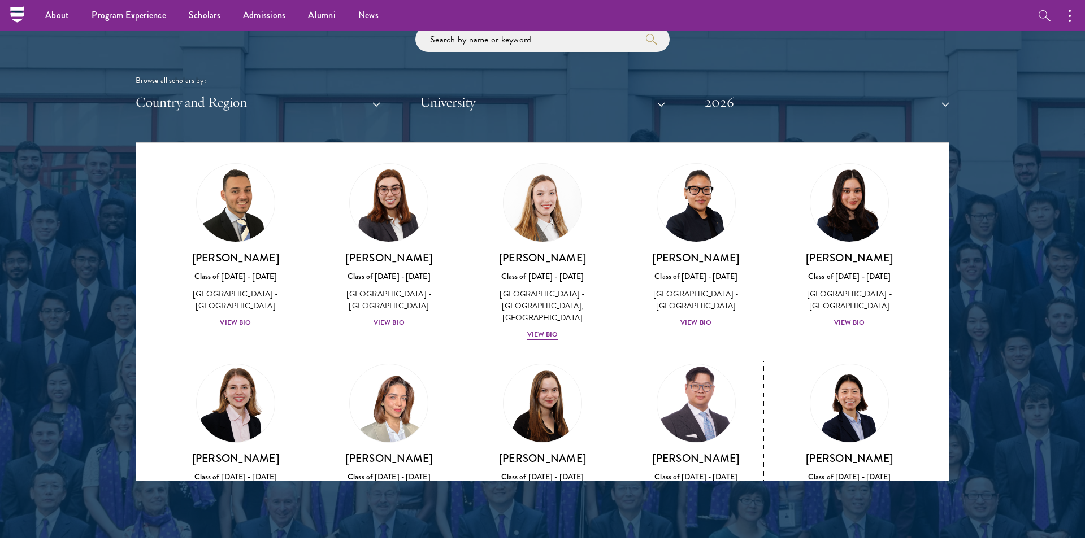
click at [694, 518] on div "View Bio" at bounding box center [695, 523] width 31 height 11
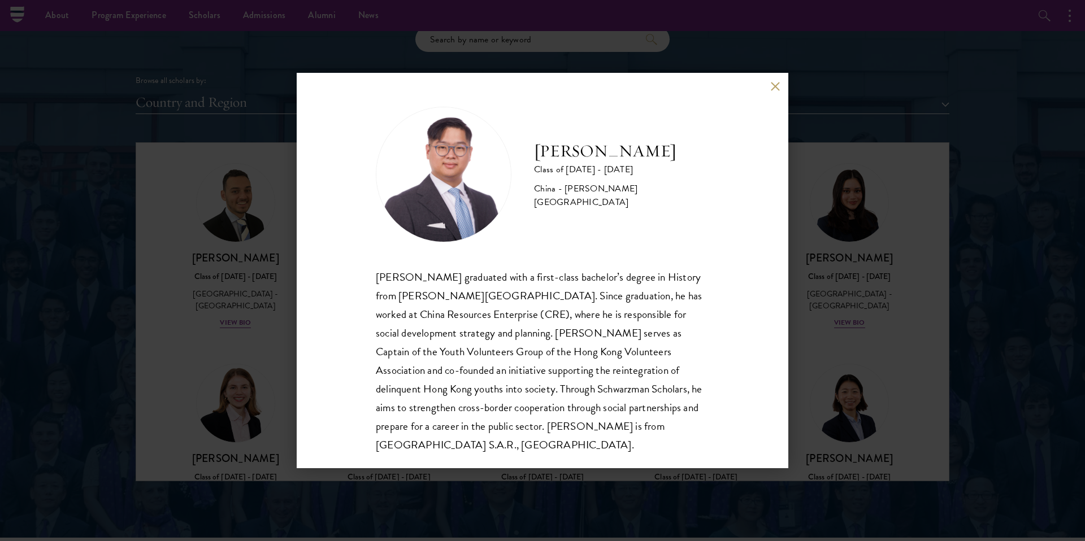
click at [828, 295] on div "Matthew Li Class of 2025 - 2026 China - Queen Mary University of London Minghan…" at bounding box center [542, 270] width 1085 height 541
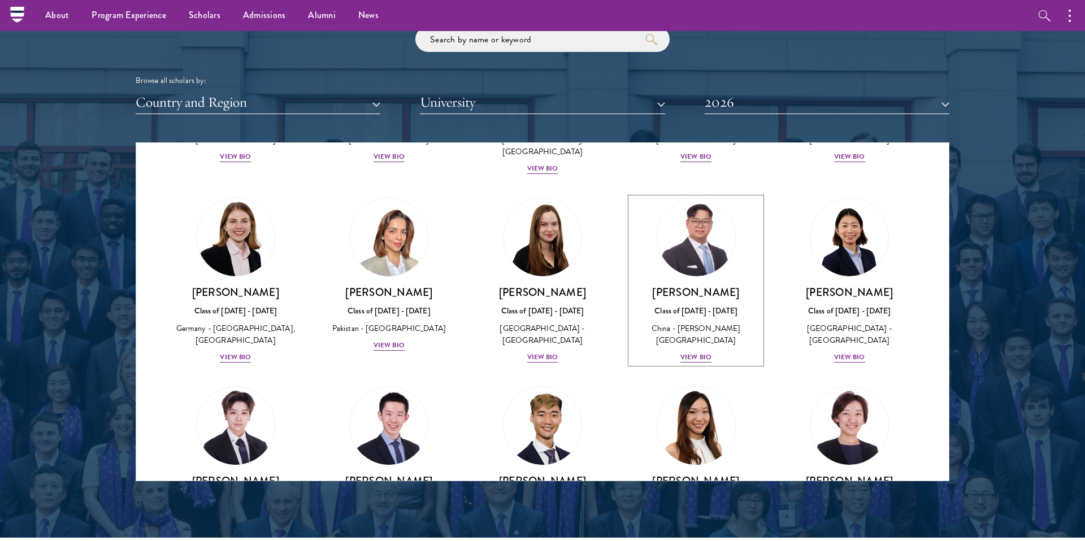
scroll to position [2670, 0]
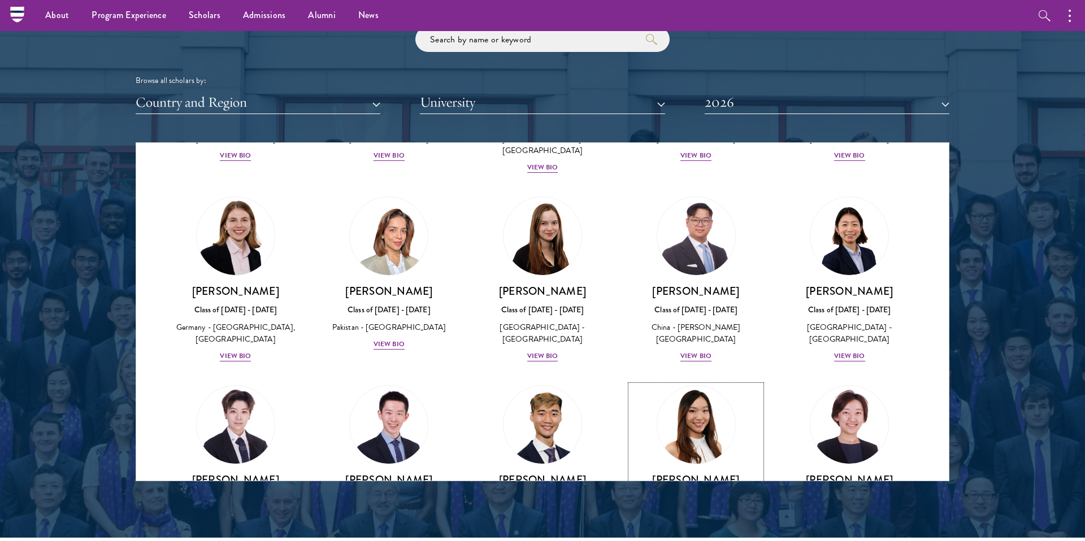
click at [699, 539] on div "View Bio" at bounding box center [695, 544] width 31 height 11
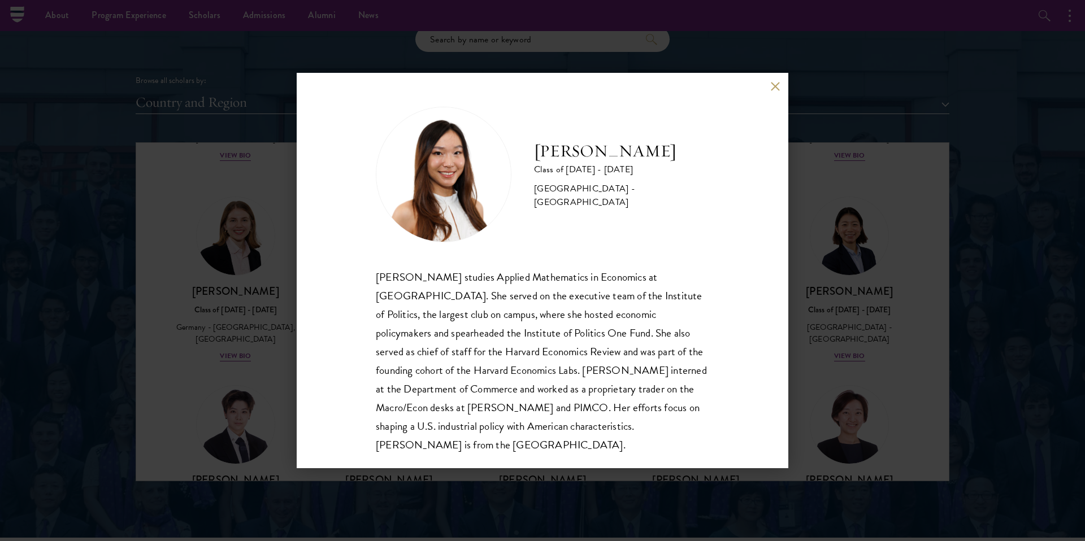
scroll to position [1, 0]
click at [828, 127] on div "Stephanie Lin Class of 2025 - 2026 United States of America - Harvard Universit…" at bounding box center [542, 270] width 1085 height 541
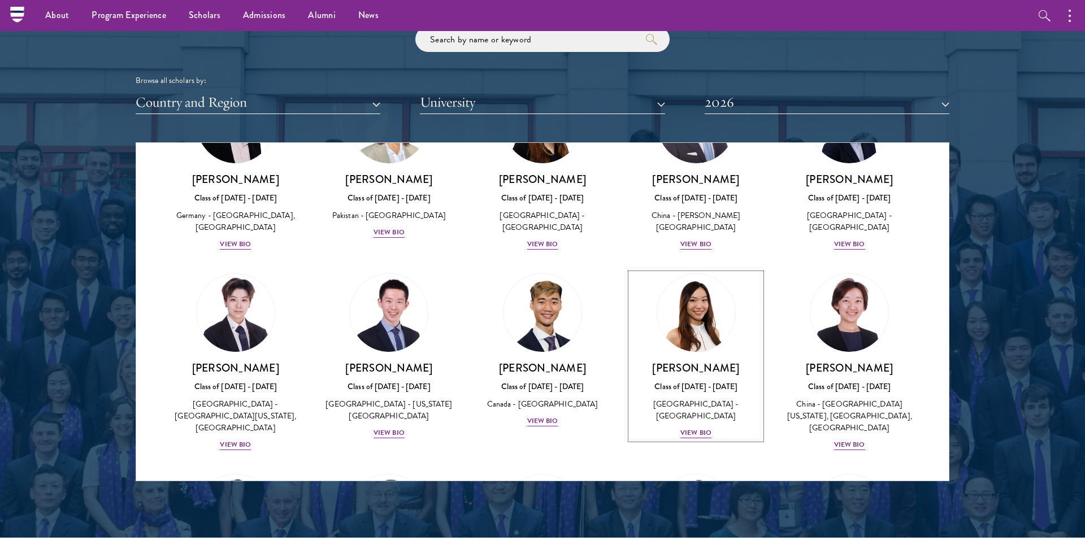
scroll to position [2791, 0]
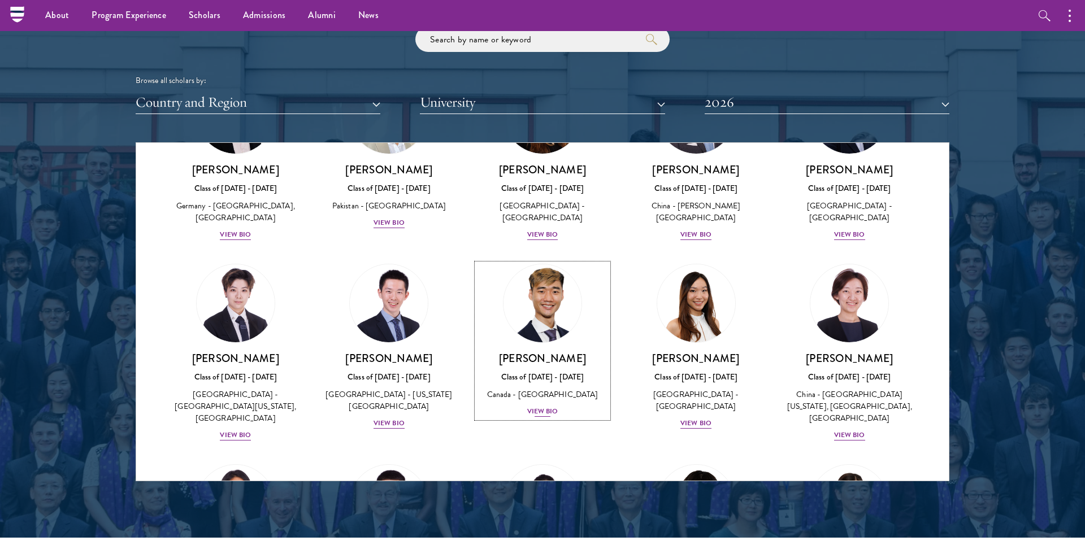
click at [538, 406] on div "View Bio" at bounding box center [542, 411] width 31 height 11
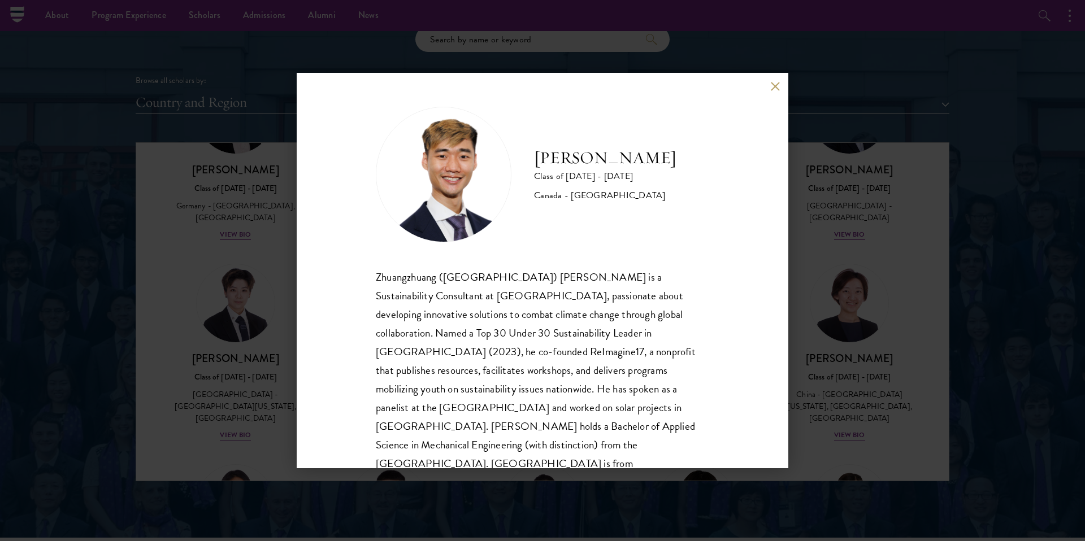
click at [835, 70] on div "Jordan Lin Class of 2025 - 2026 Canada - University of Waterloo Zhuangzhuang (J…" at bounding box center [542, 270] width 1085 height 541
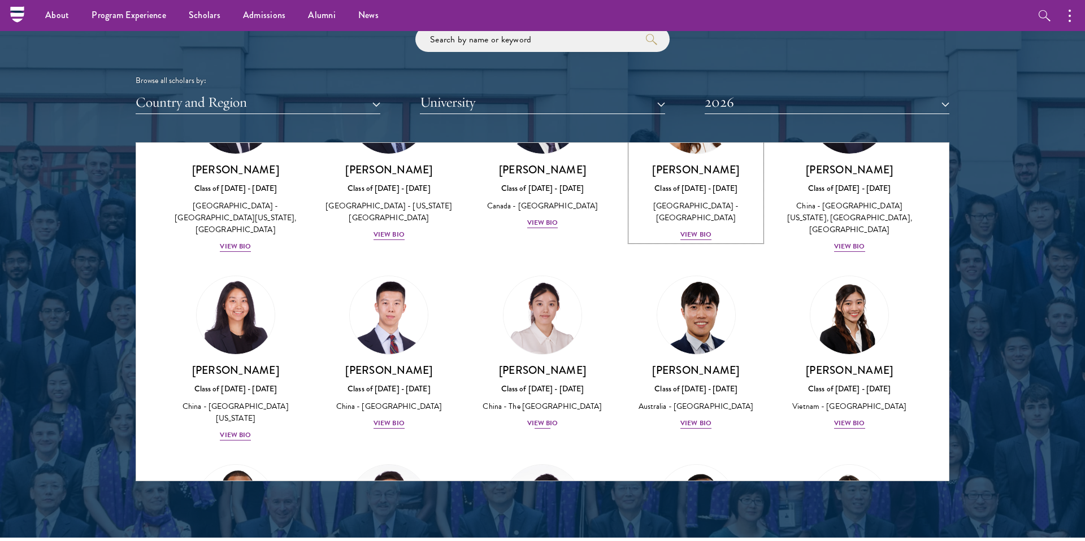
scroll to position [2977, 0]
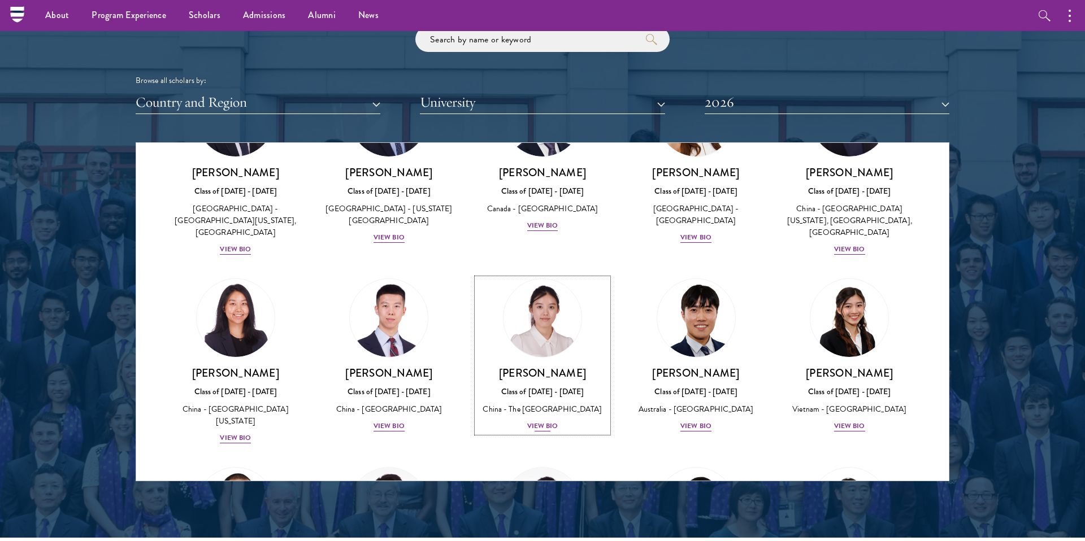
click at [550, 421] on div "View Bio" at bounding box center [542, 426] width 31 height 11
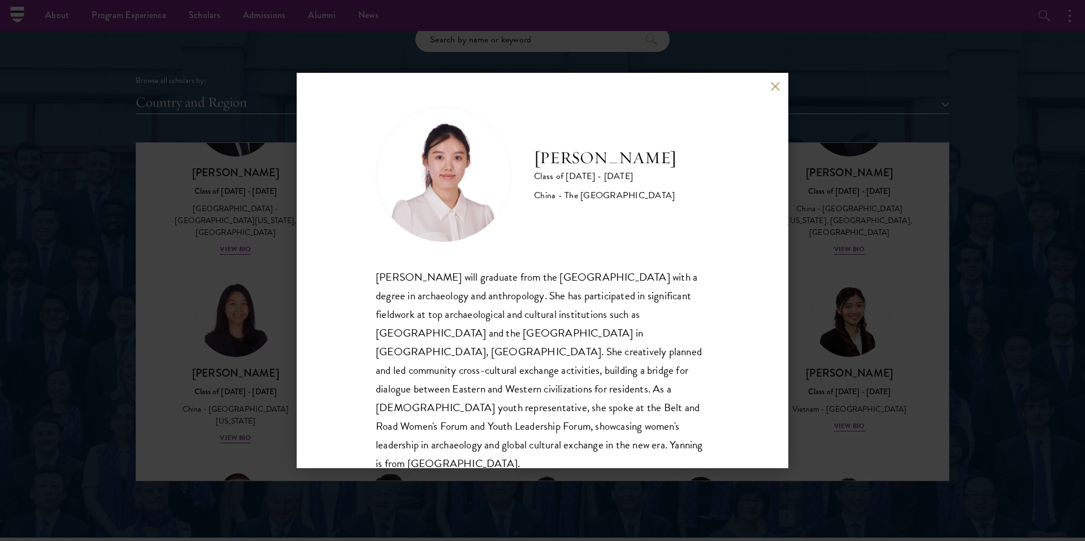
scroll to position [1, 0]
click at [775, 85] on button at bounding box center [775, 86] width 10 height 10
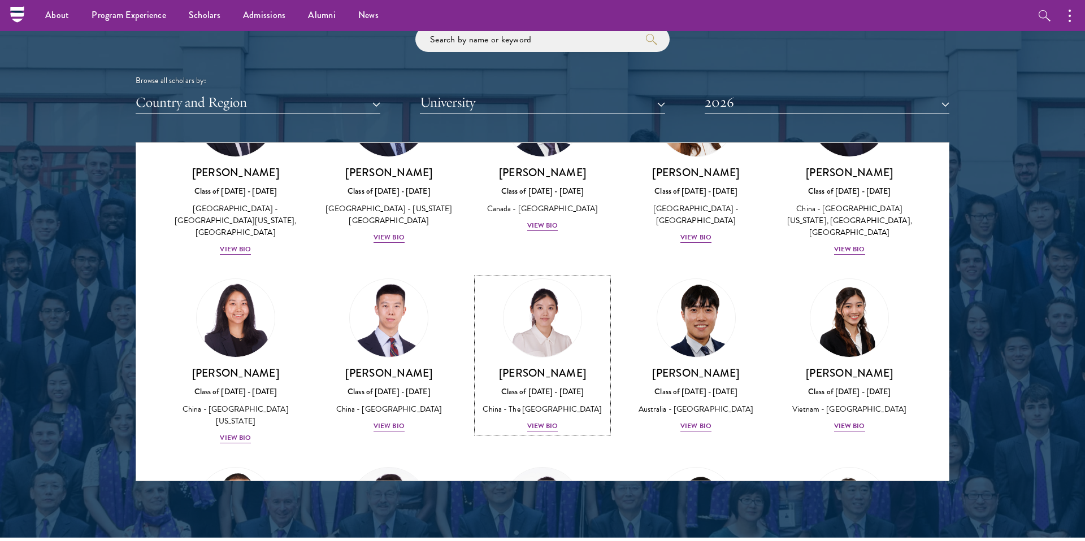
scroll to position [2973, 0]
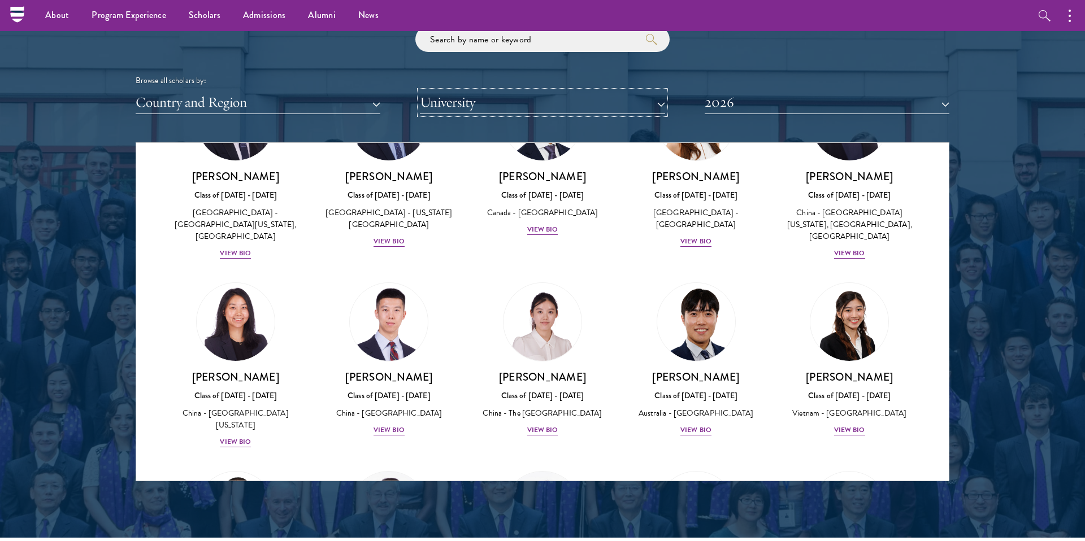
click at [555, 106] on button "University" at bounding box center [542, 102] width 245 height 23
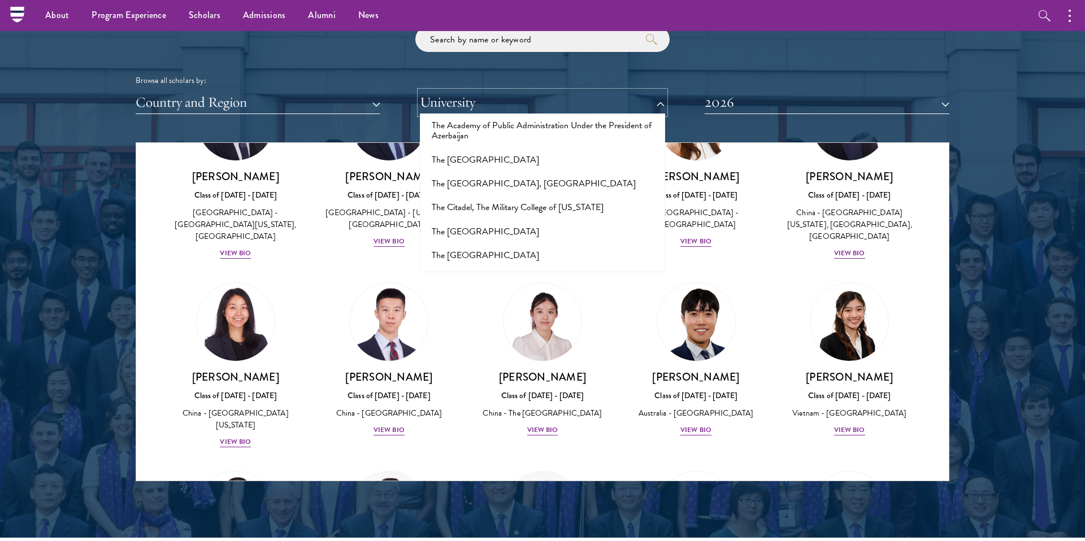
scroll to position [6890, 0]
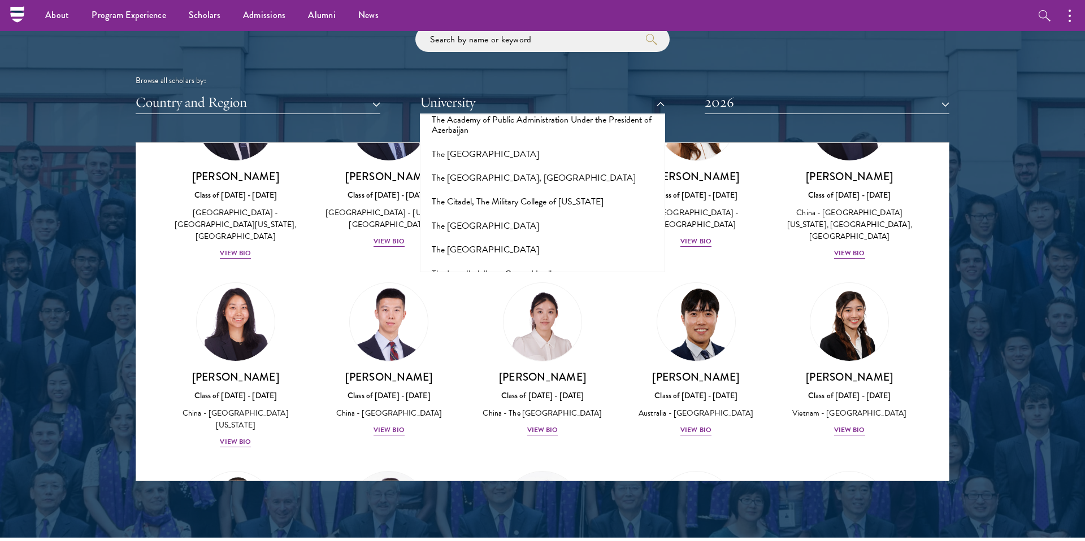
click at [512, 358] on button "The University of Manchester" at bounding box center [542, 370] width 238 height 24
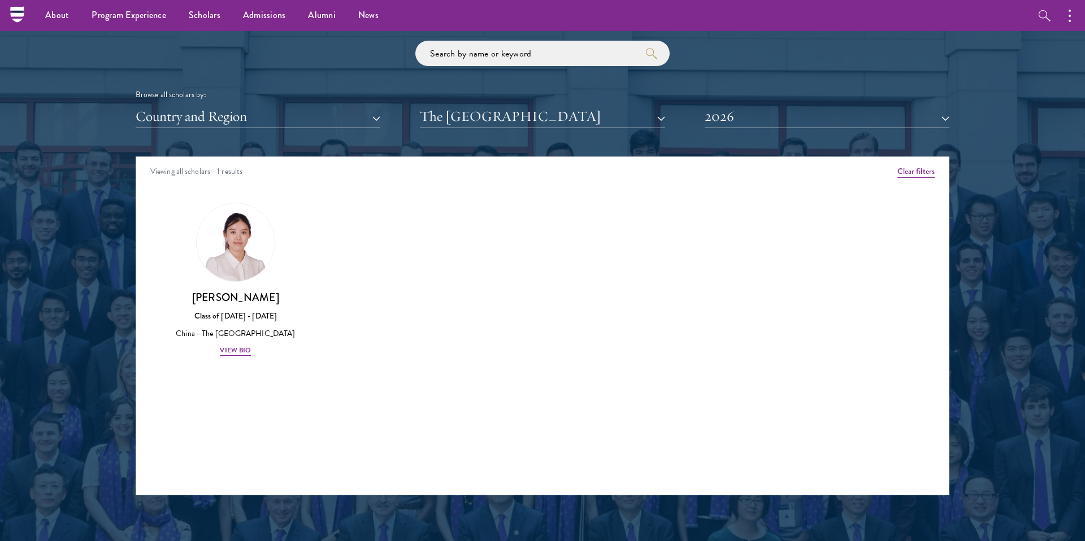
scroll to position [1335, 0]
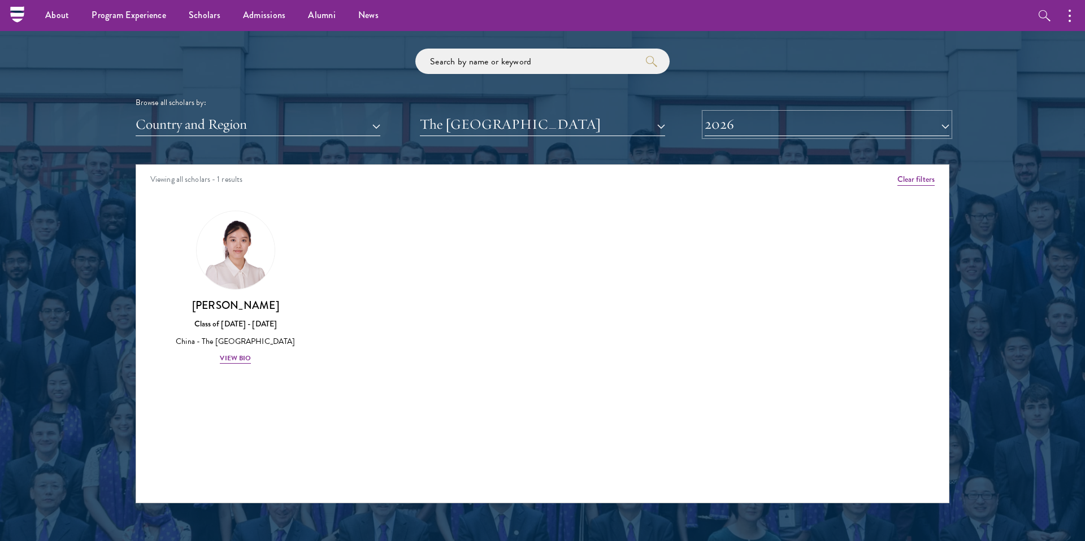
click at [759, 131] on button "2026" at bounding box center [826, 124] width 245 height 23
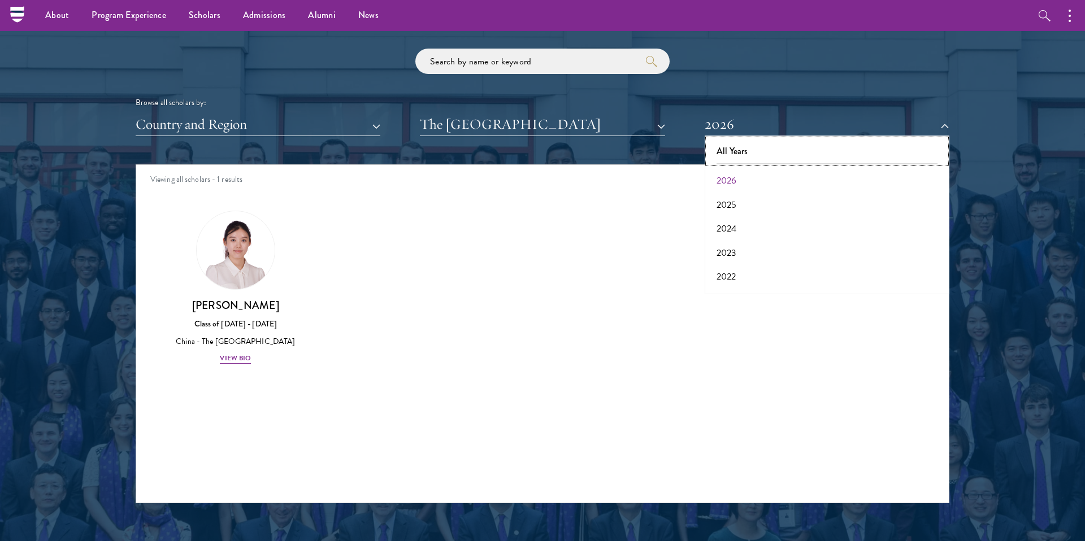
click at [751, 147] on button "All Years" at bounding box center [827, 152] width 238 height 24
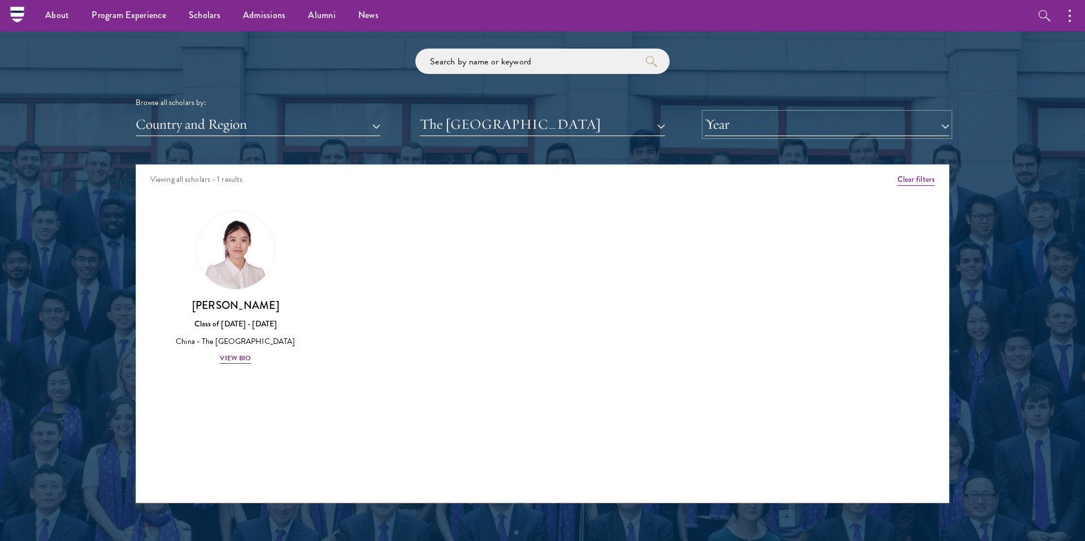
click at [742, 129] on button "Year" at bounding box center [826, 124] width 245 height 23
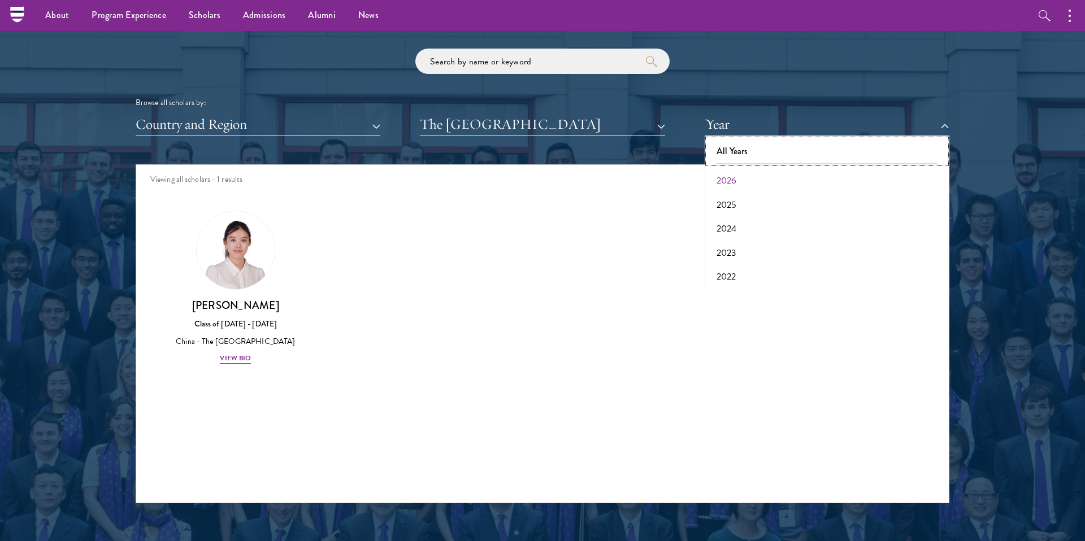
click at [743, 152] on button "All Years" at bounding box center [827, 152] width 238 height 24
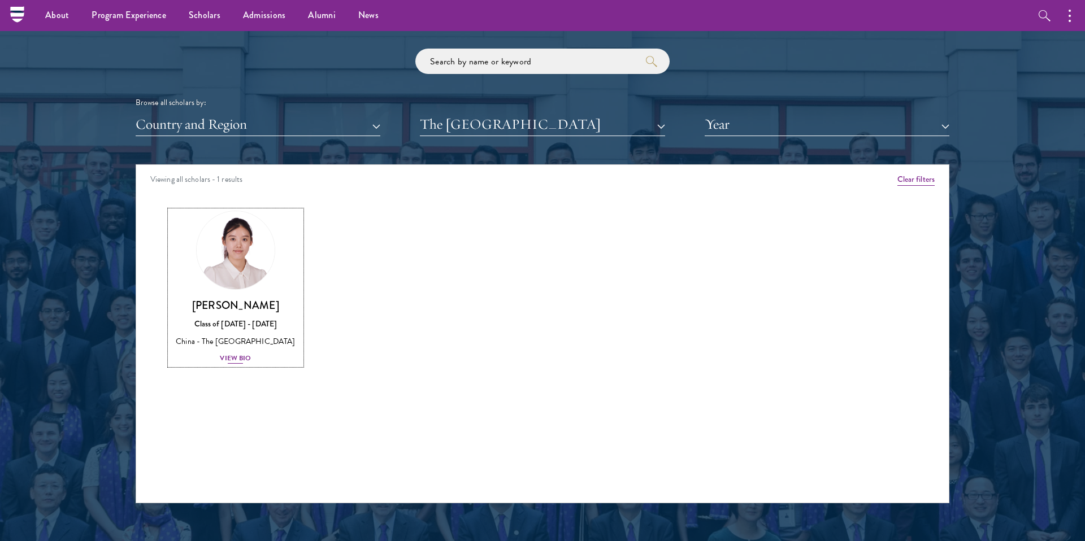
click at [231, 356] on div "View Bio" at bounding box center [235, 358] width 31 height 11
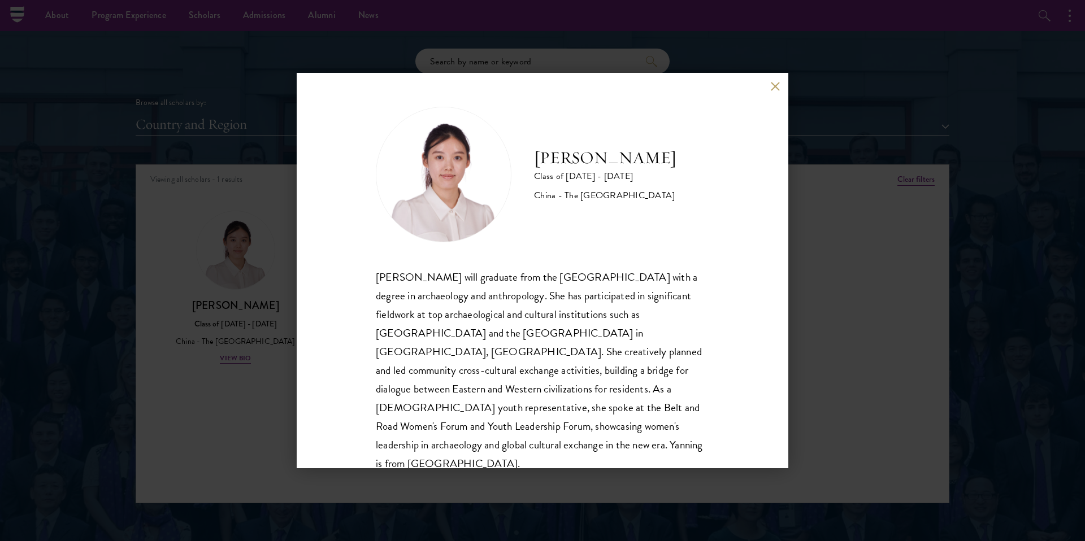
scroll to position [1, 0]
click at [241, 388] on div "Yanning Liu Class of 2025 - 2026 China - The University of Manchester Yanning L…" at bounding box center [542, 270] width 1085 height 541
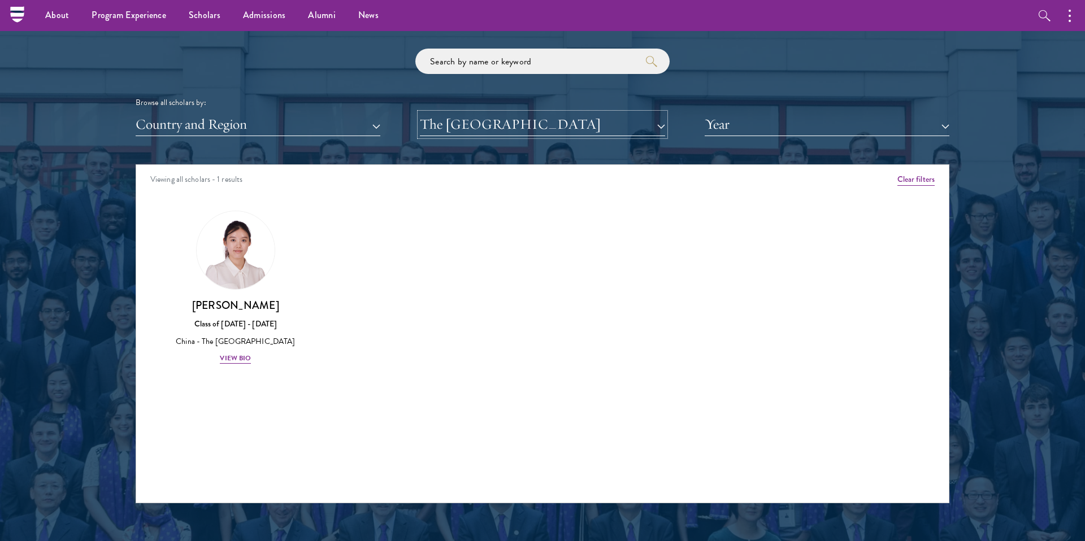
click at [493, 129] on button "The University of Manchester" at bounding box center [542, 124] width 245 height 23
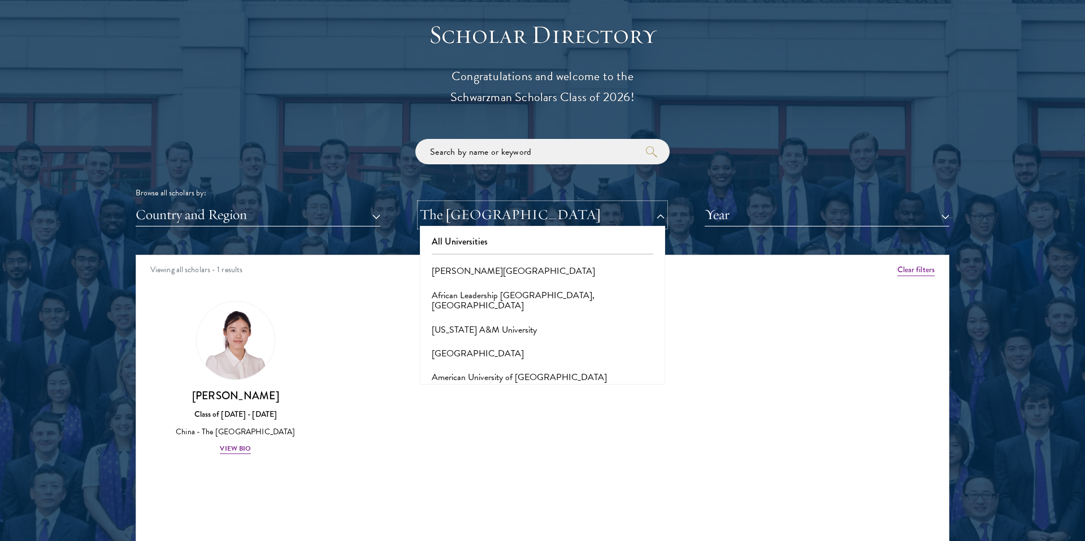
scroll to position [1253, 0]
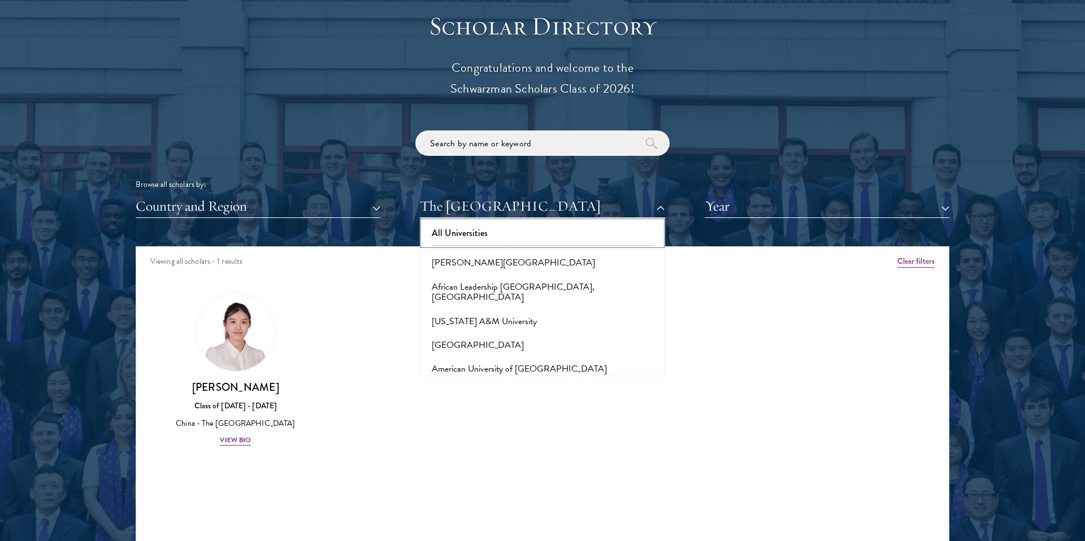
click at [478, 238] on button "All Universities" at bounding box center [542, 233] width 238 height 24
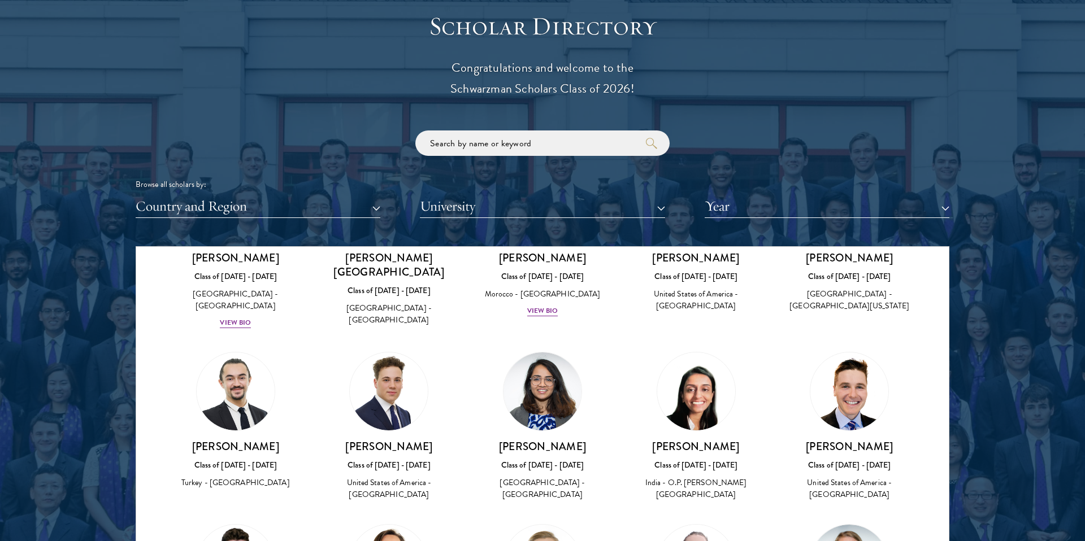
scroll to position [4122, 0]
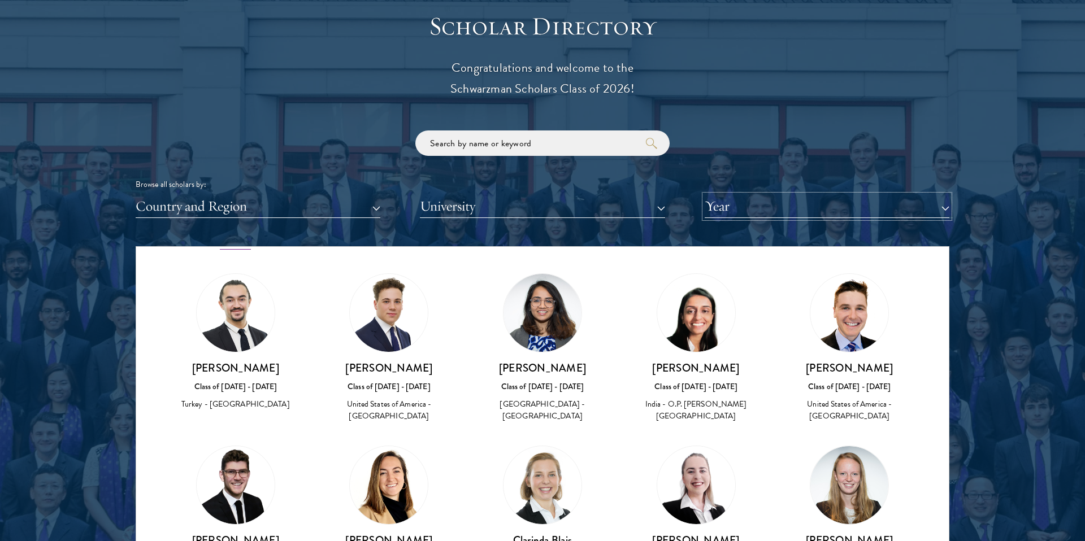
click at [798, 210] on button "Year" at bounding box center [826, 206] width 245 height 23
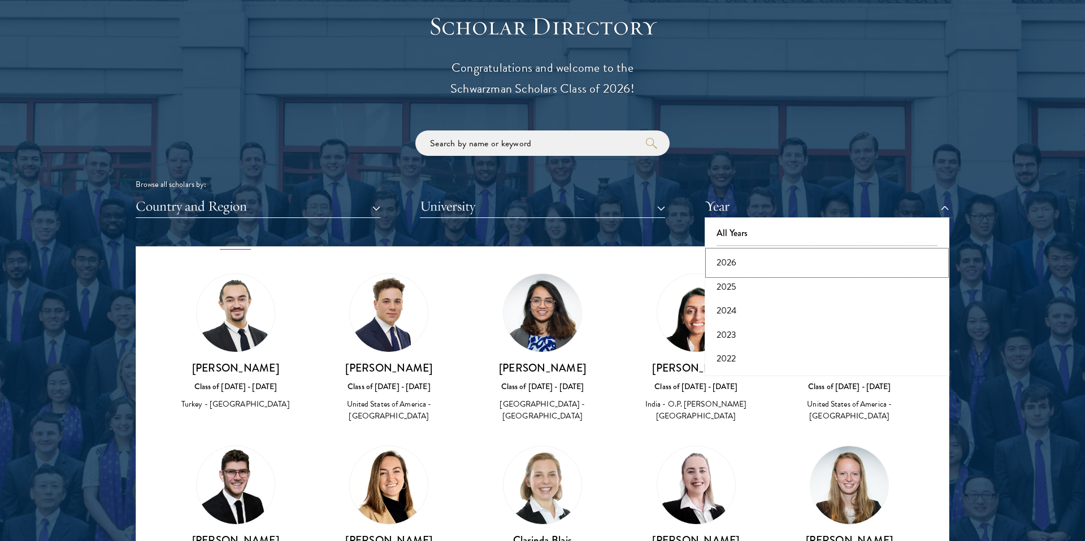
click at [720, 270] on button "2026" at bounding box center [827, 263] width 238 height 24
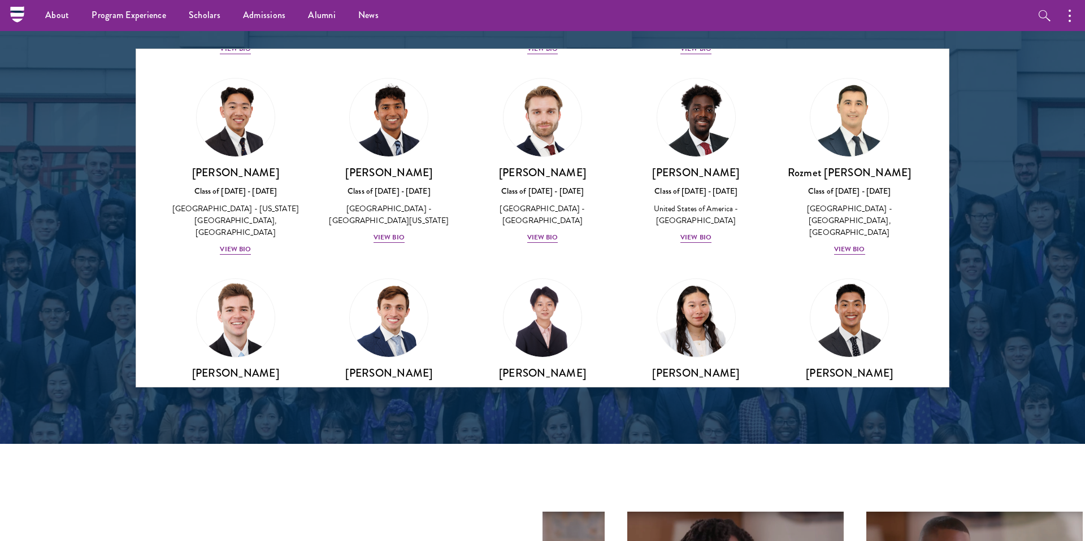
scroll to position [4873, 0]
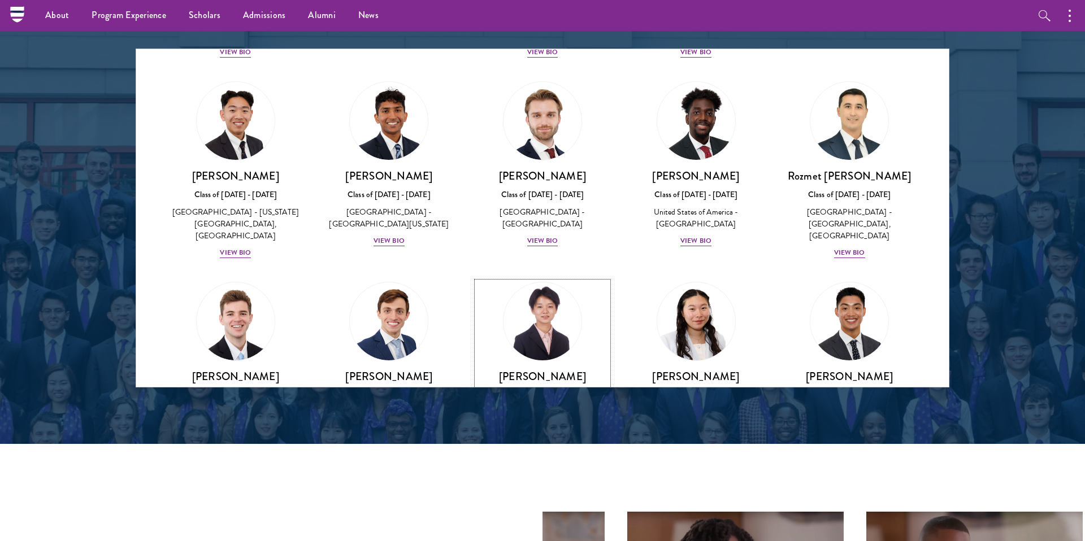
click at [538, 448] on div "View Bio" at bounding box center [542, 453] width 31 height 11
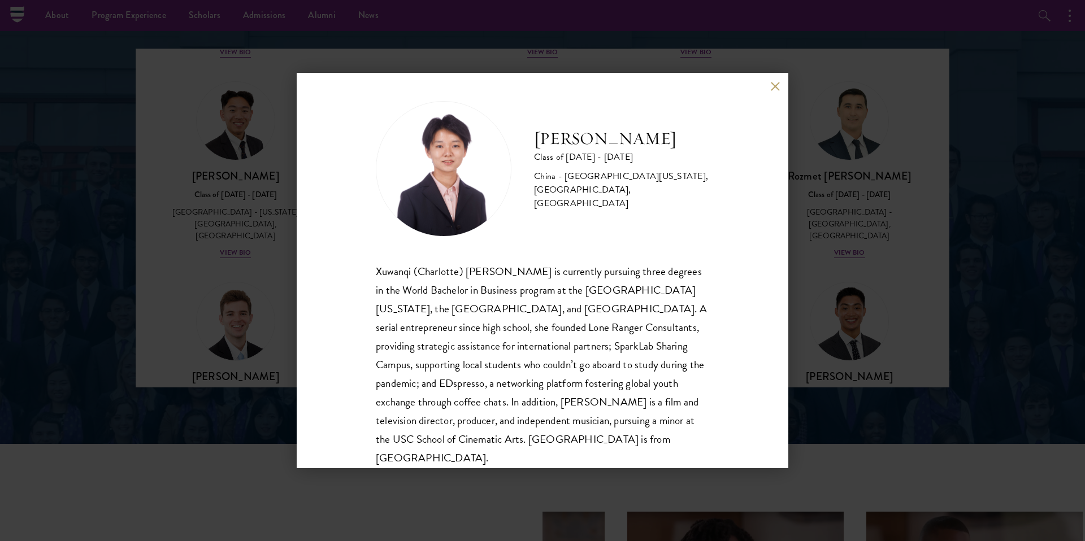
scroll to position [20, 0]
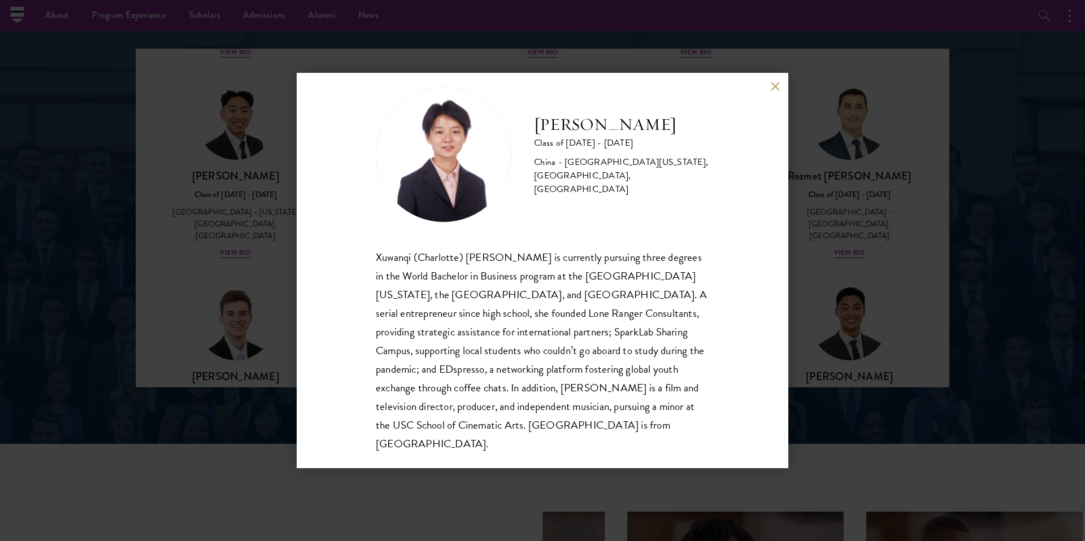
click at [252, 204] on div "Charlotte Wang Class of 2025 - 2026 China - University of Southern California, …" at bounding box center [542, 270] width 1085 height 541
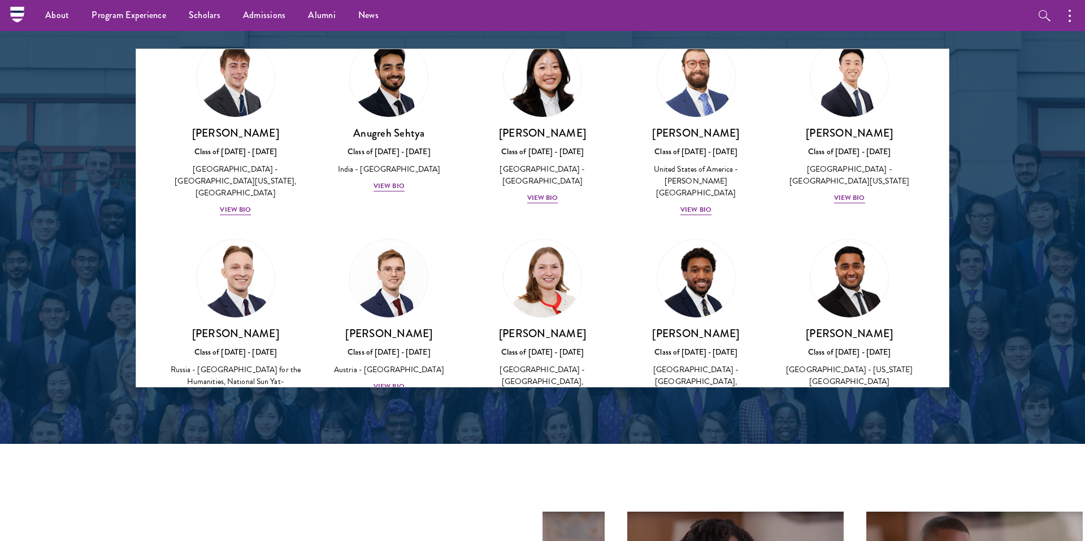
scroll to position [4509, 0]
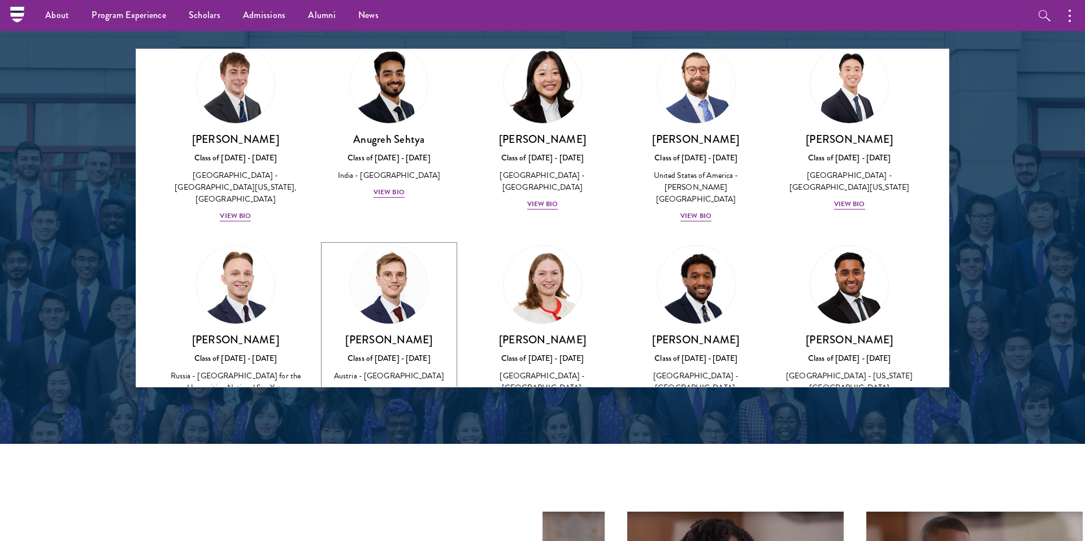
click at [381, 387] on div "View Bio" at bounding box center [388, 392] width 31 height 11
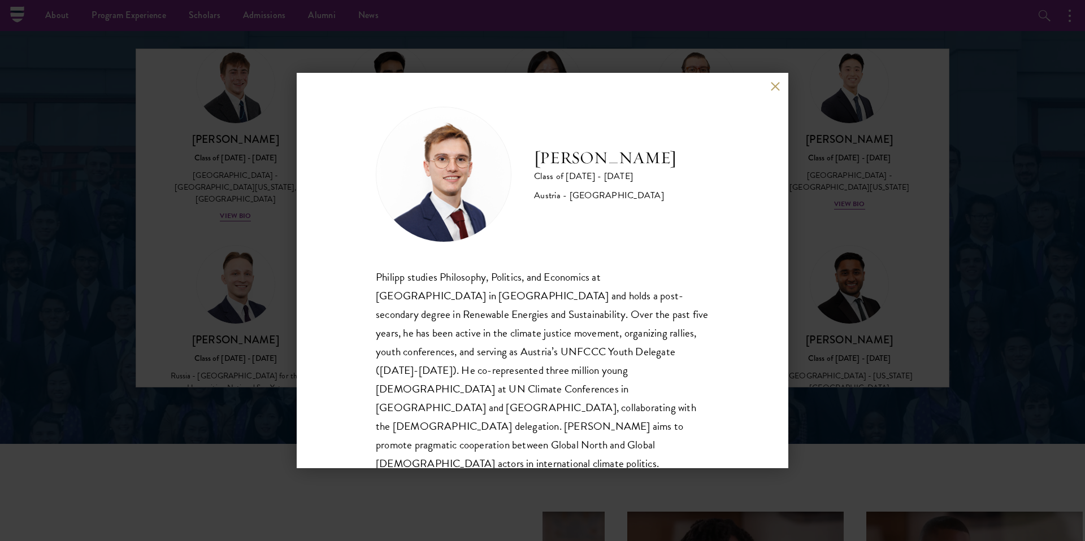
scroll to position [1, 0]
click at [236, 274] on div "Philipp Alexander Steininger Class of 2025 - 2026 Austria - Central European Un…" at bounding box center [542, 270] width 1085 height 541
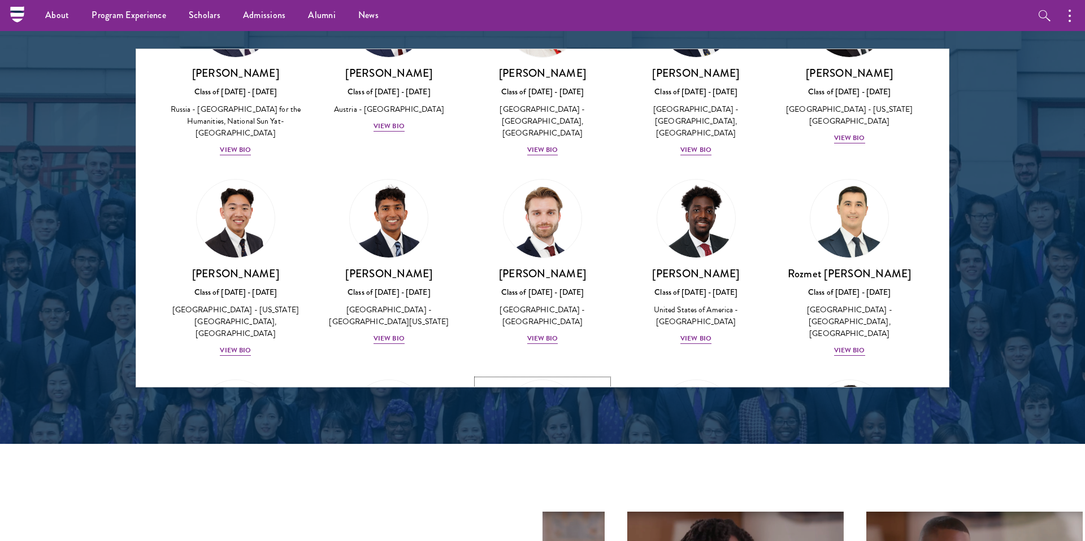
scroll to position [4769, 0]
